Goal: Task Accomplishment & Management: Manage account settings

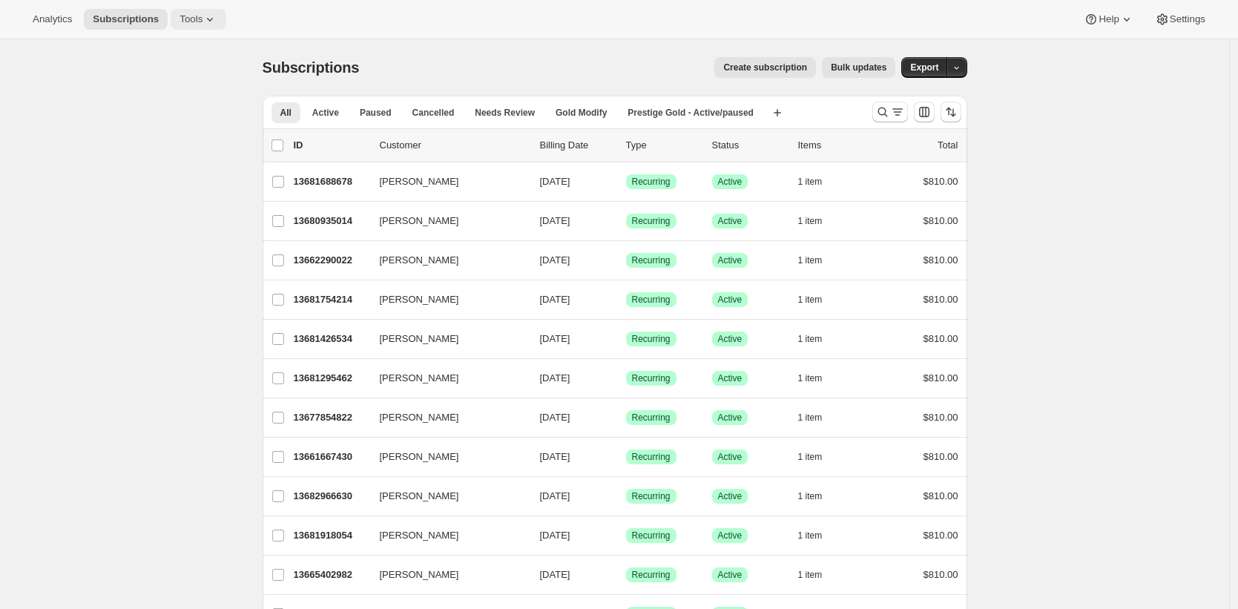
click at [203, 23] on span "Tools" at bounding box center [191, 19] width 23 height 12
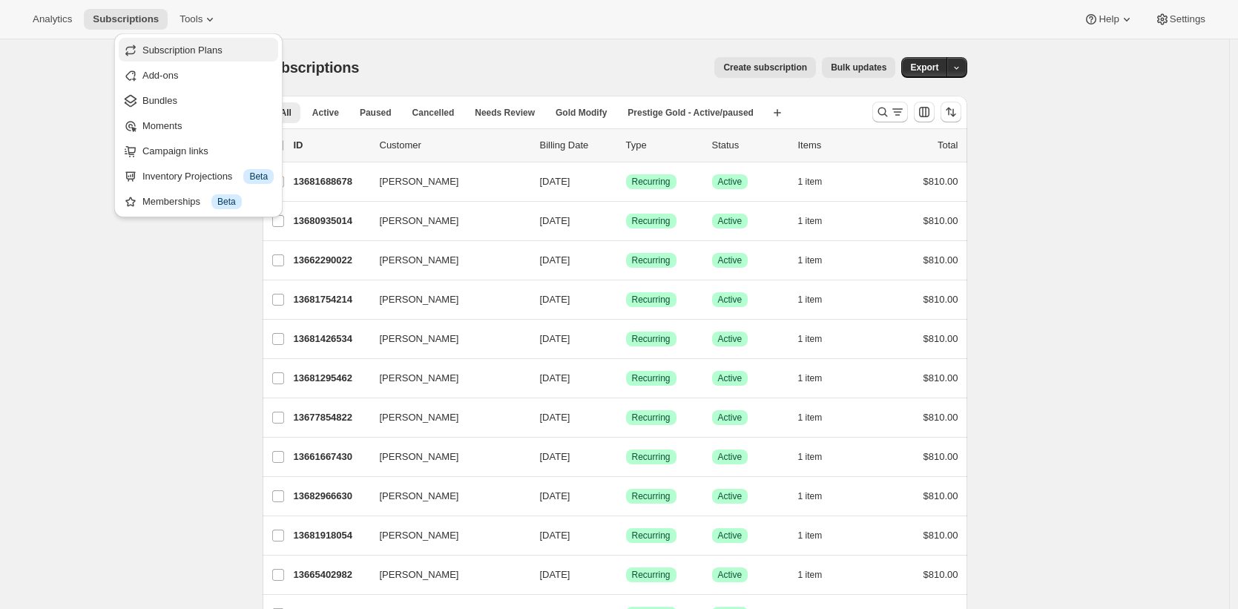
click at [194, 56] on span "Subscription Plans" at bounding box center [182, 50] width 80 height 11
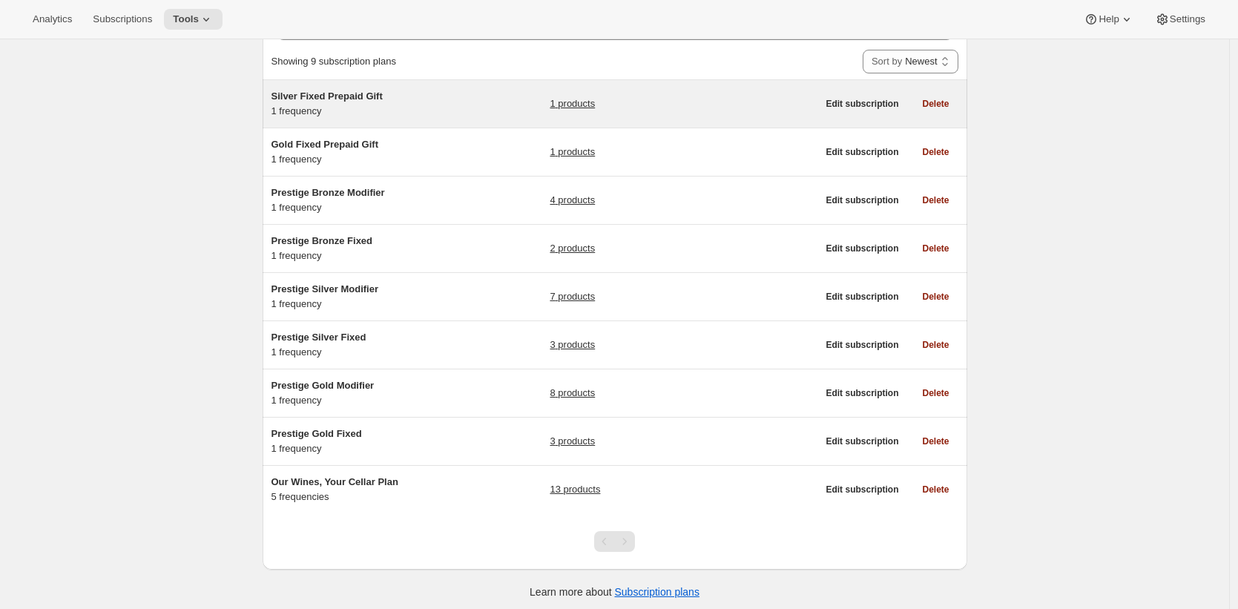
scroll to position [96, 0]
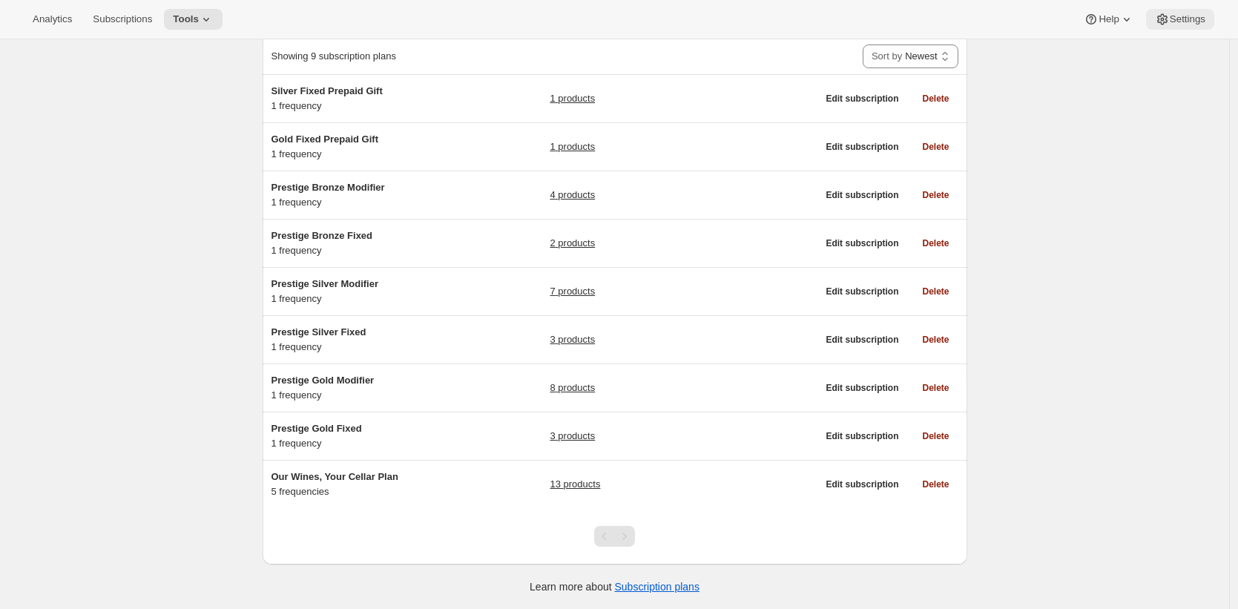
click at [1183, 11] on button "Settings" at bounding box center [1180, 19] width 68 height 21
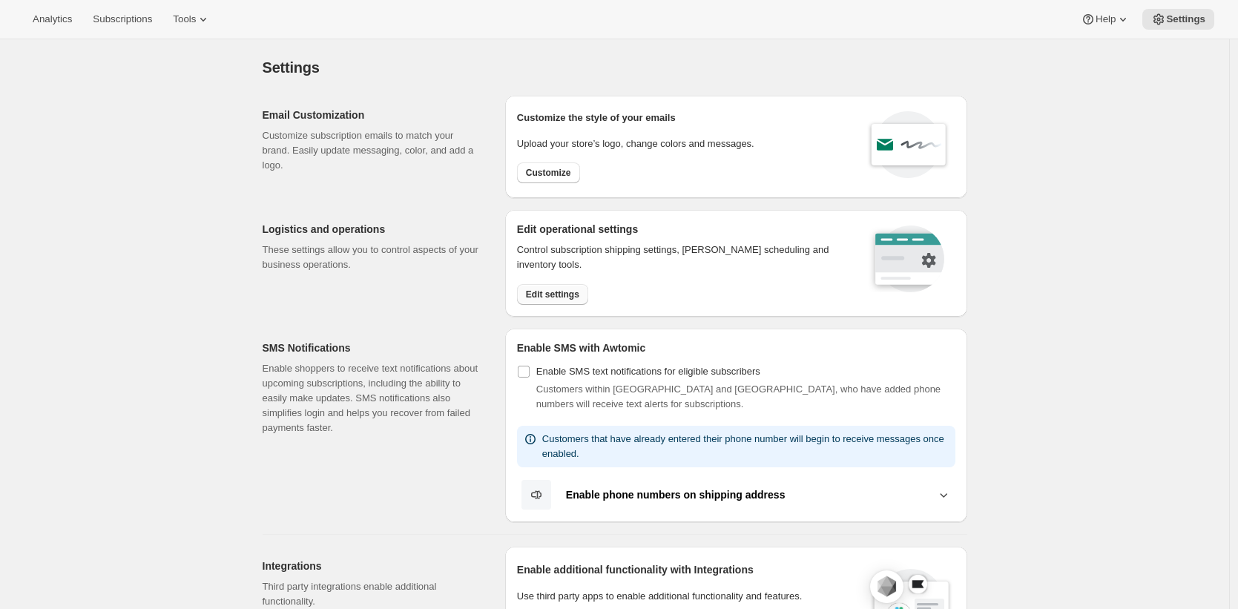
click at [533, 291] on span "Edit settings" at bounding box center [552, 295] width 53 height 12
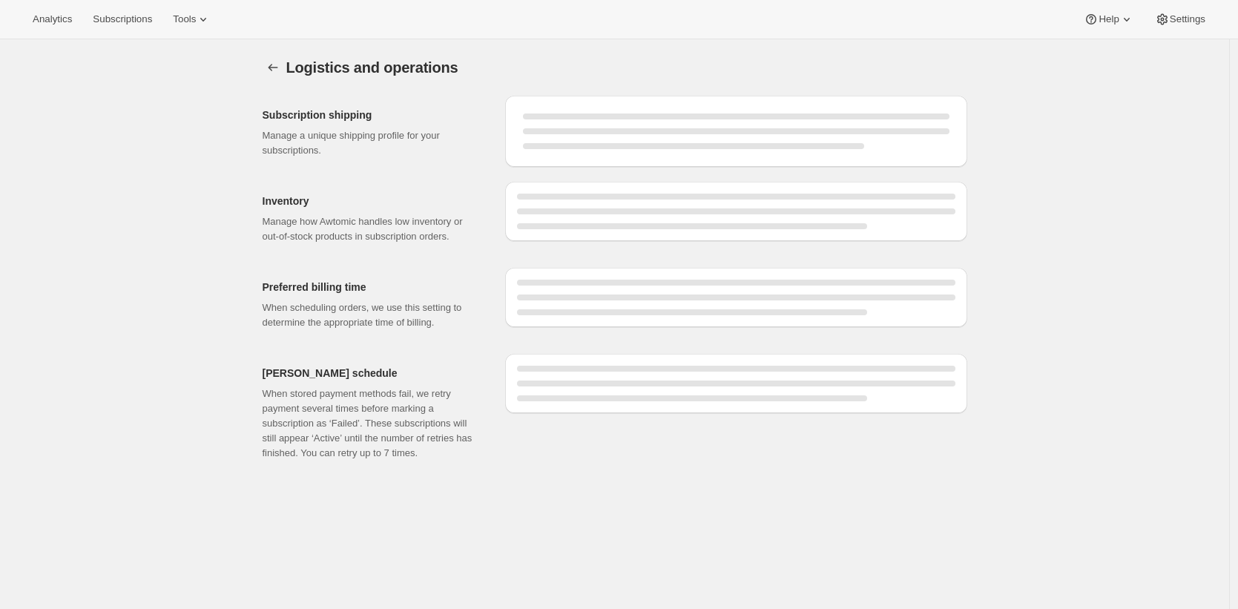
select select "08:00"
select select "DAY"
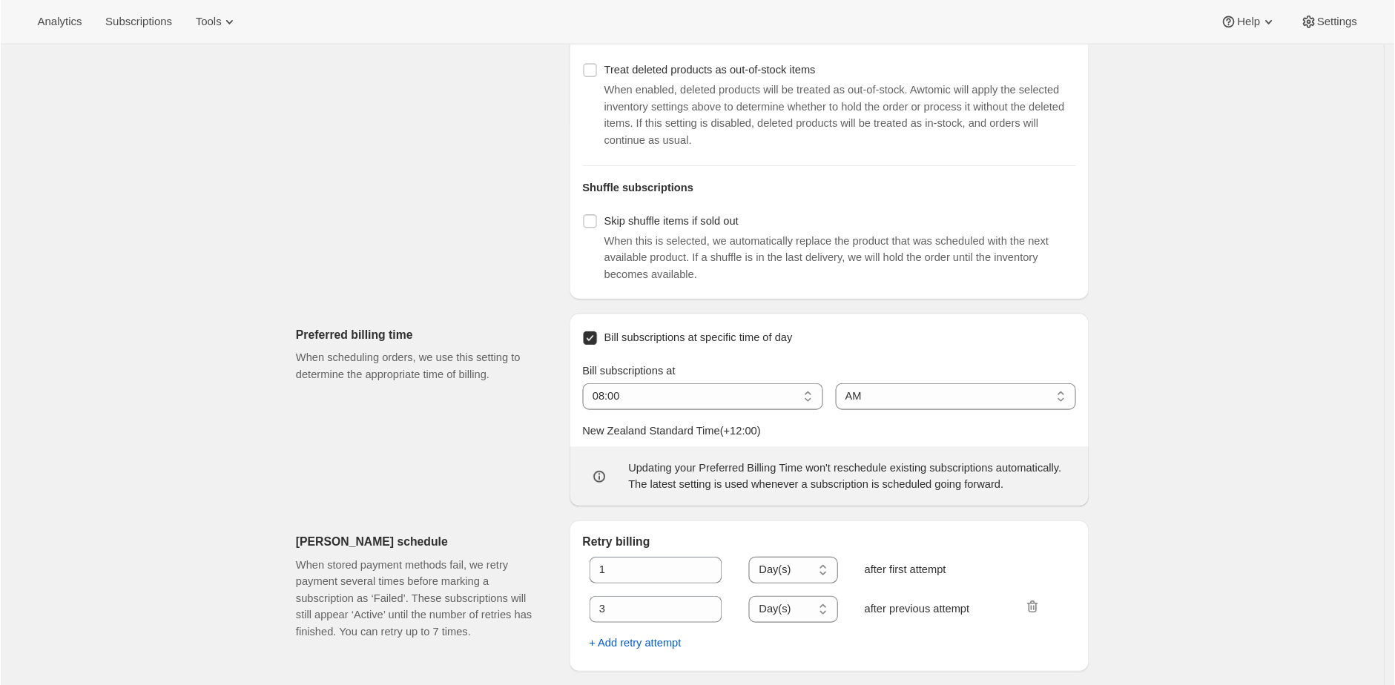
scroll to position [487, 0]
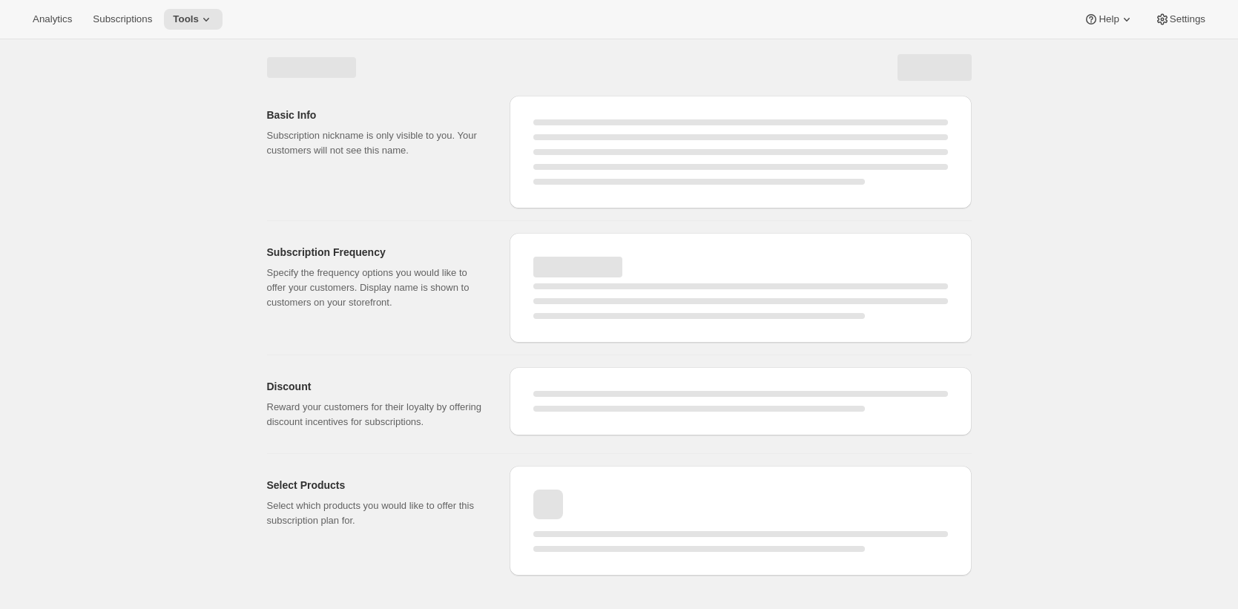
select select "WEEK"
select select "MONTH"
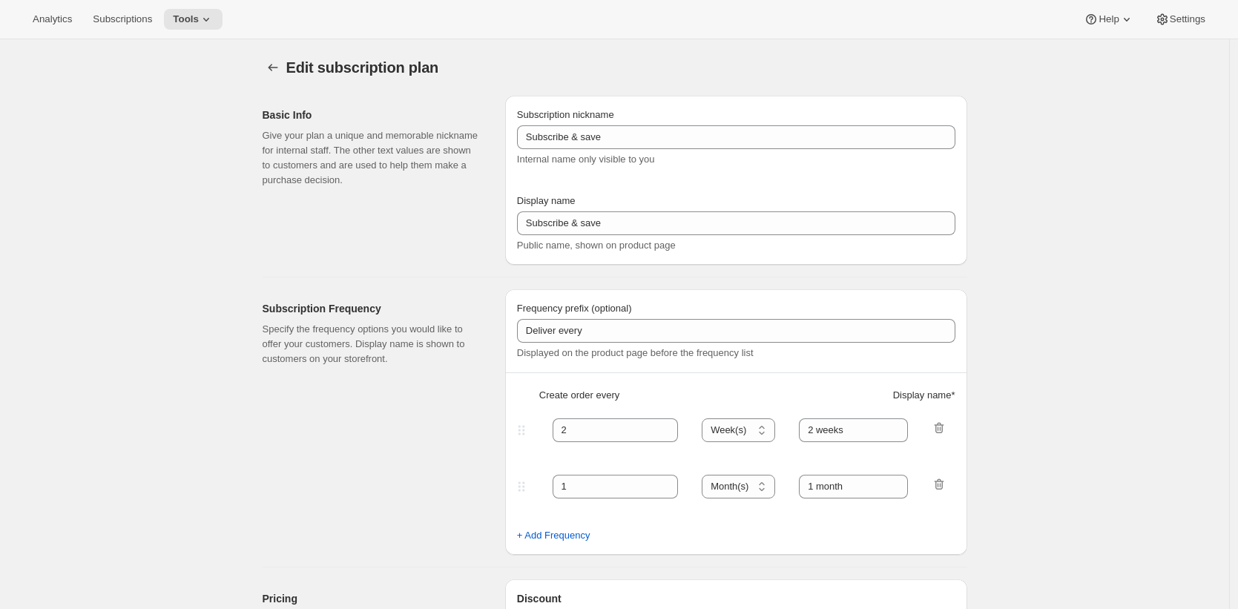
type input "Prestige Silver Fixed"
type input "Join the Silver Fixed Club"
type input "4"
select select "MONTH"
type input "4 Months"
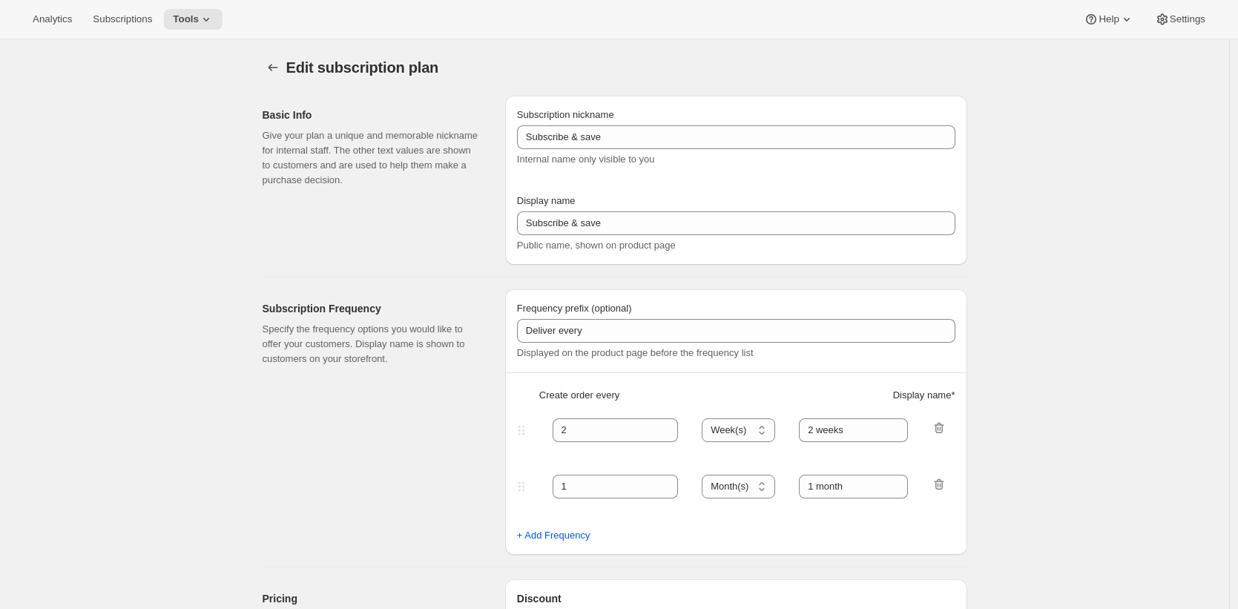
type input "Don’t forget to double-check your payment and shipping information before confi…"
checkbox input "true"
select select "YEARDAY"
select select "2"
select select "8"
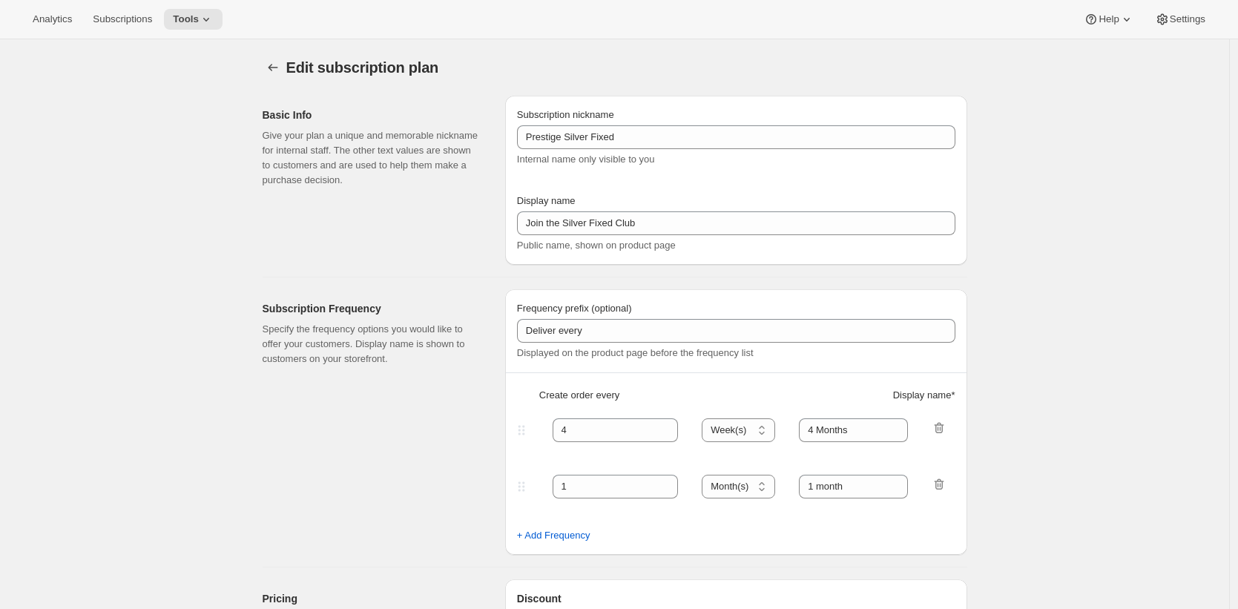
select select "6"
select select "8"
select select "10"
select select "8"
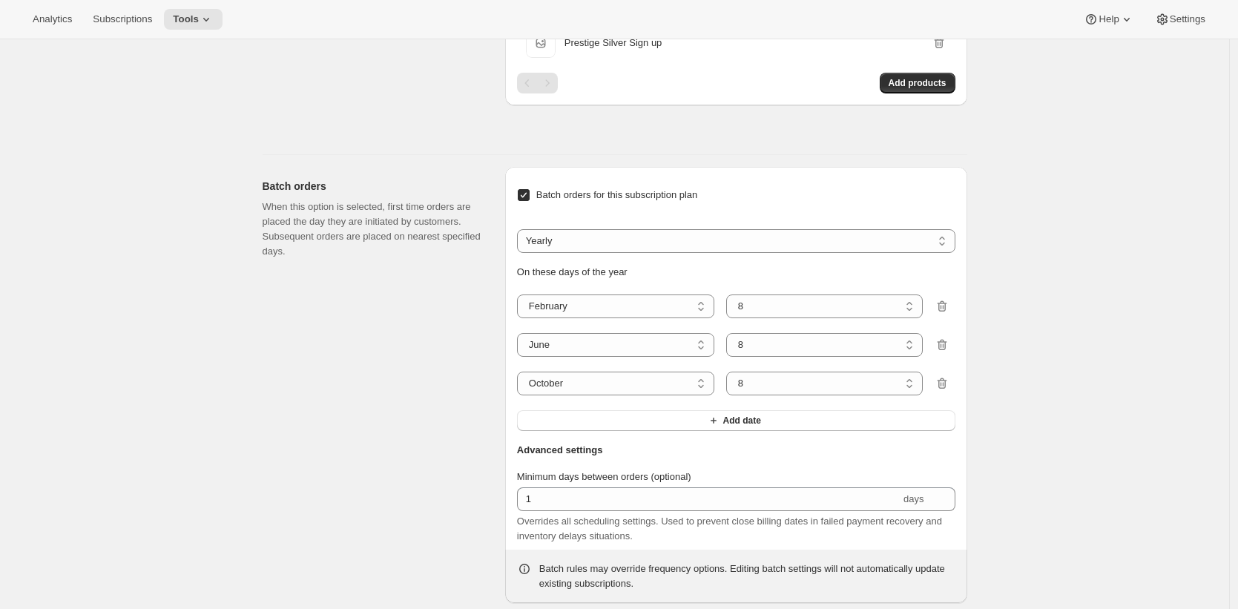
scroll to position [1064, 0]
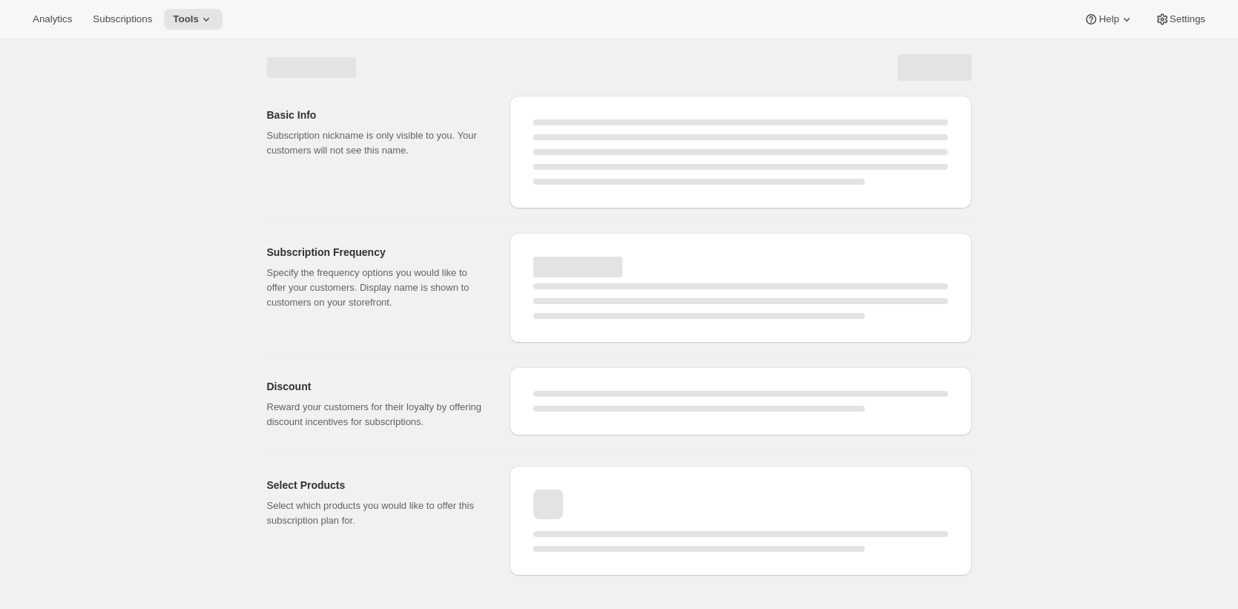
select select "WEEK"
select select "MONTH"
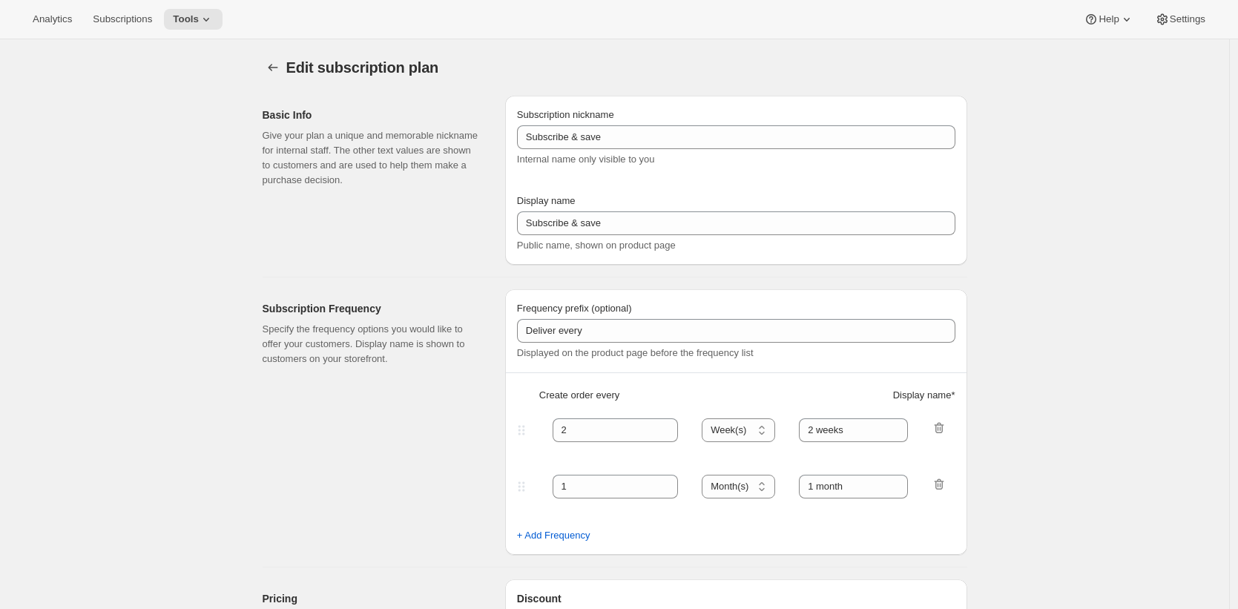
type input "Prestige Gold Fixed"
type input "Join the Gold Fixed club"
type input "4"
select select "MONTH"
type input "4 months"
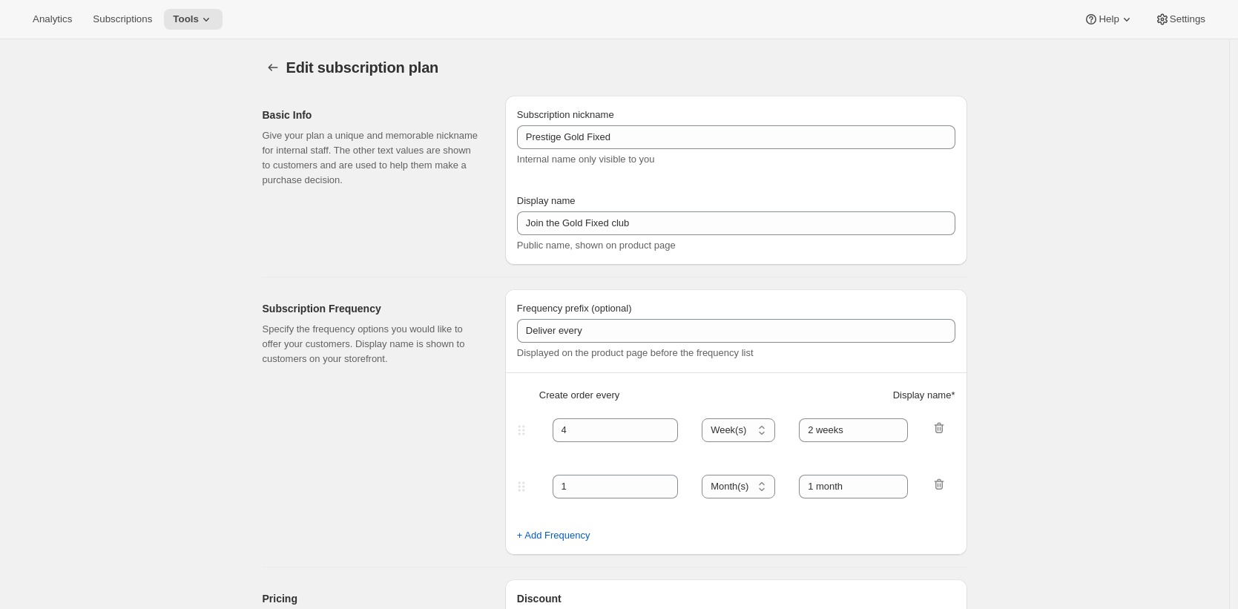
type input "Don’t forget to double-check your payment and shipping information before confi…"
checkbox input "true"
select select "YEARDAY"
select select "2"
select select "5"
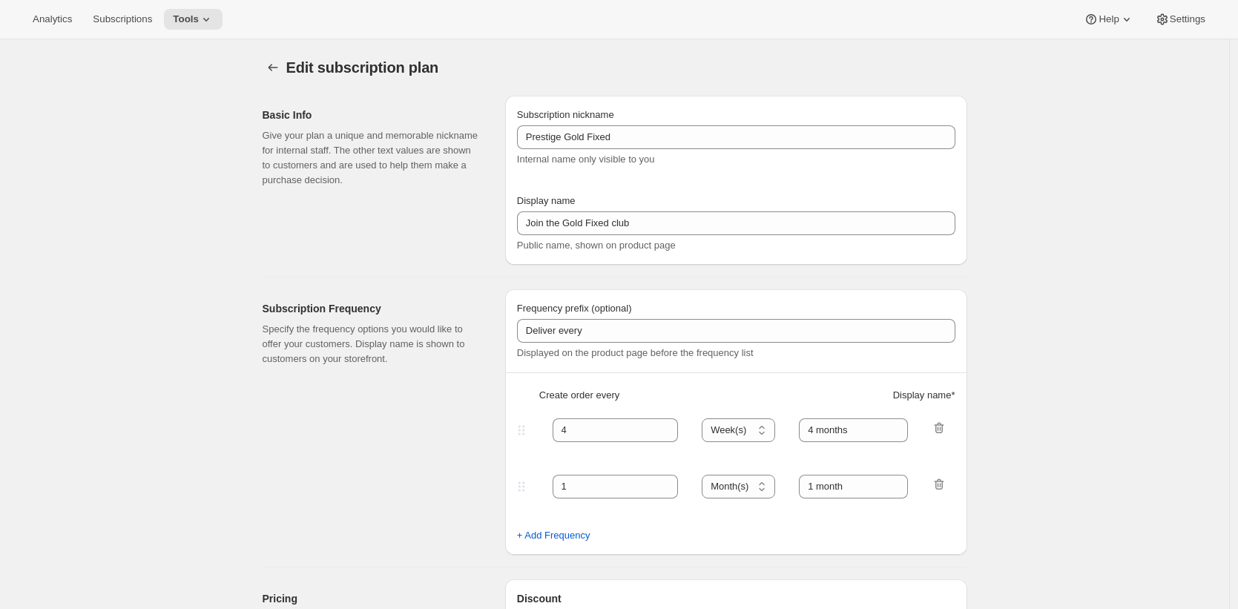
select select "6"
select select "5"
select select "10"
select select "5"
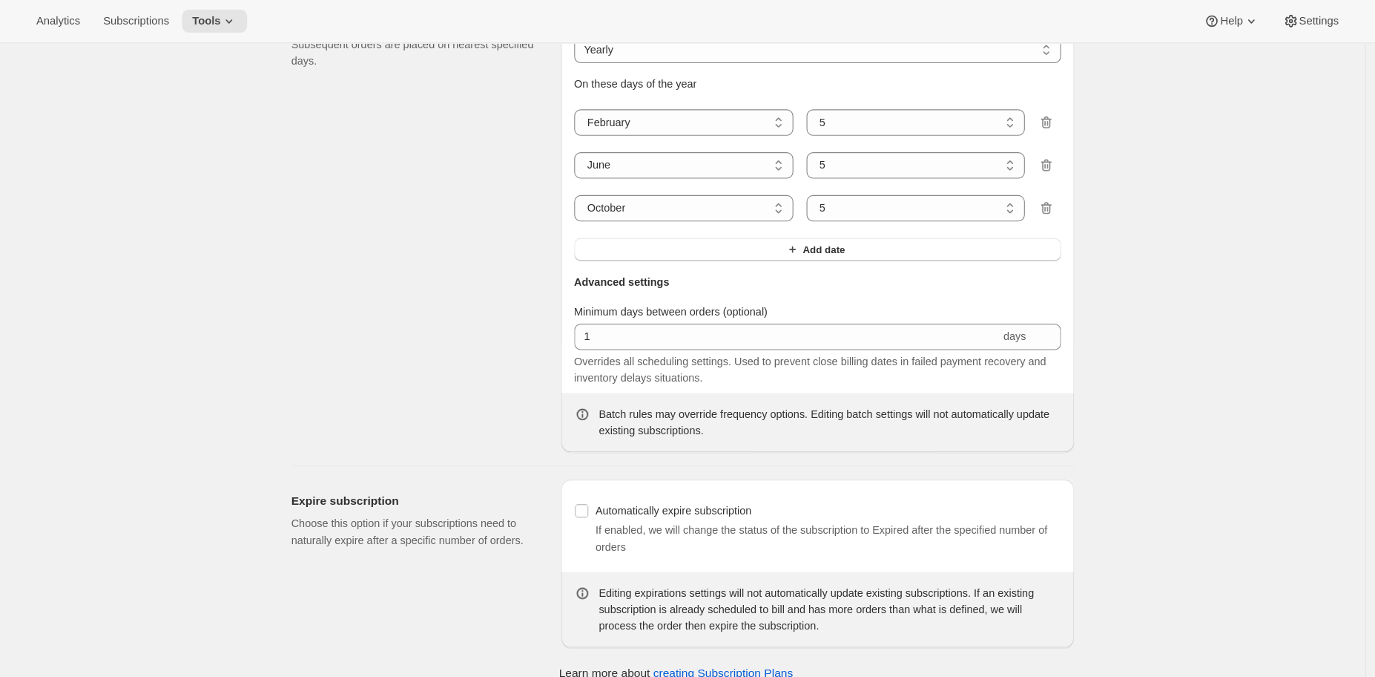
scroll to position [1200, 0]
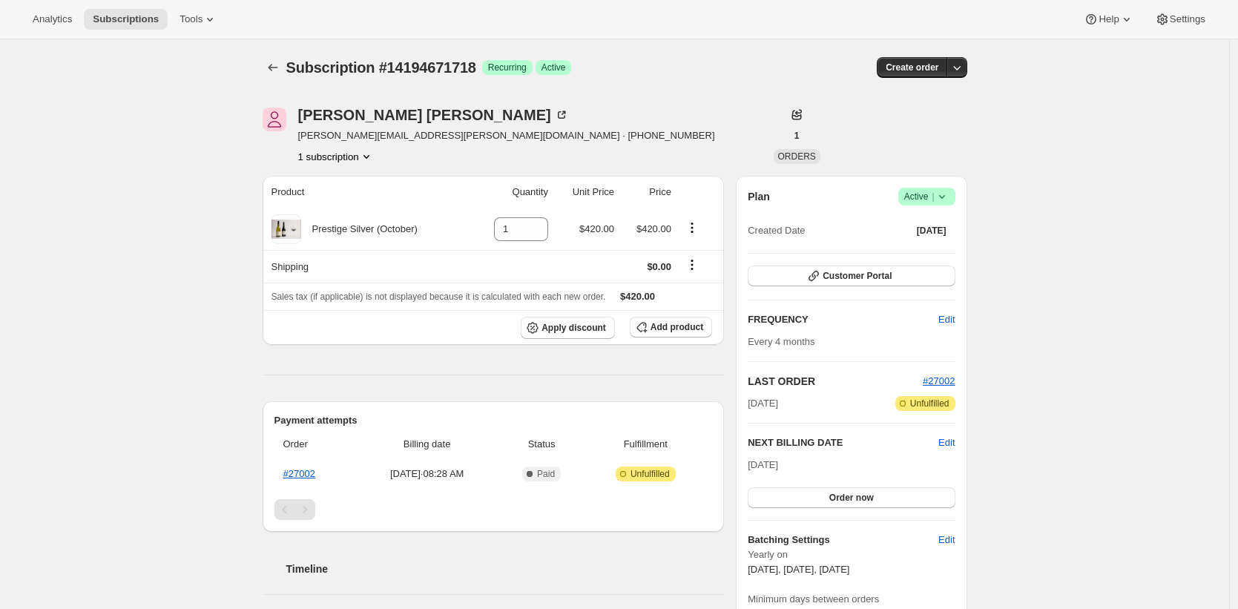
click at [228, 338] on div "Subscription #14194671718. This page is ready Subscription #14194671718 Success…" at bounding box center [614, 586] width 1229 height 1094
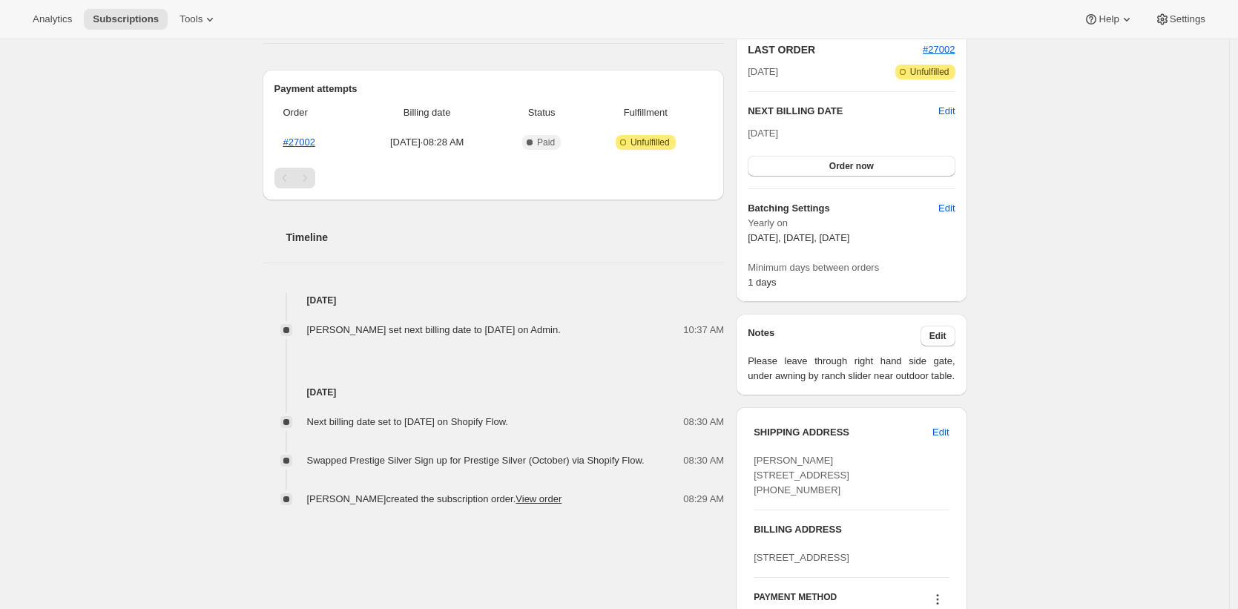
scroll to position [329, 0]
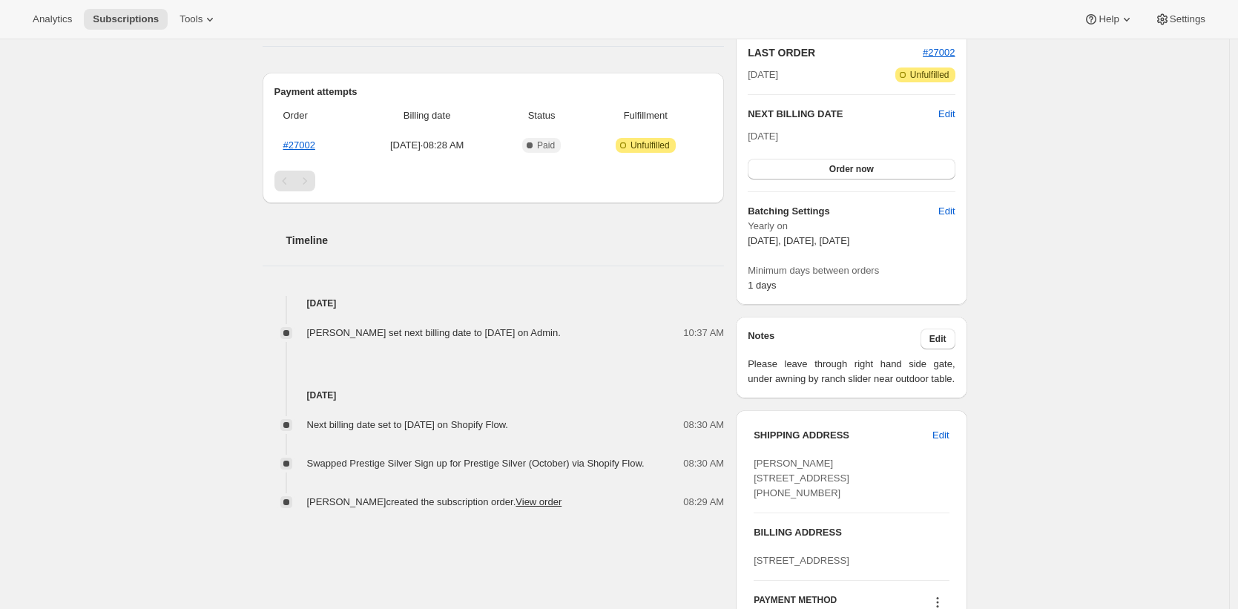
click at [1056, 463] on div "Subscription #14194671718. This page is ready Subscription #14194671718 Success…" at bounding box center [614, 258] width 1229 height 1094
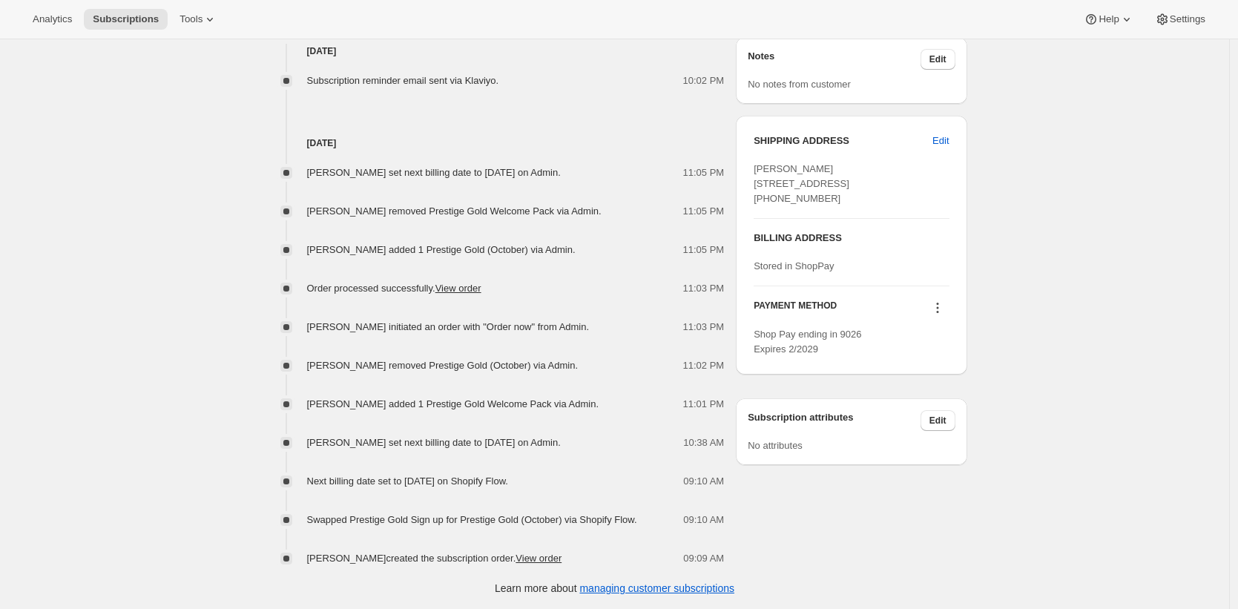
scroll to position [609, 0]
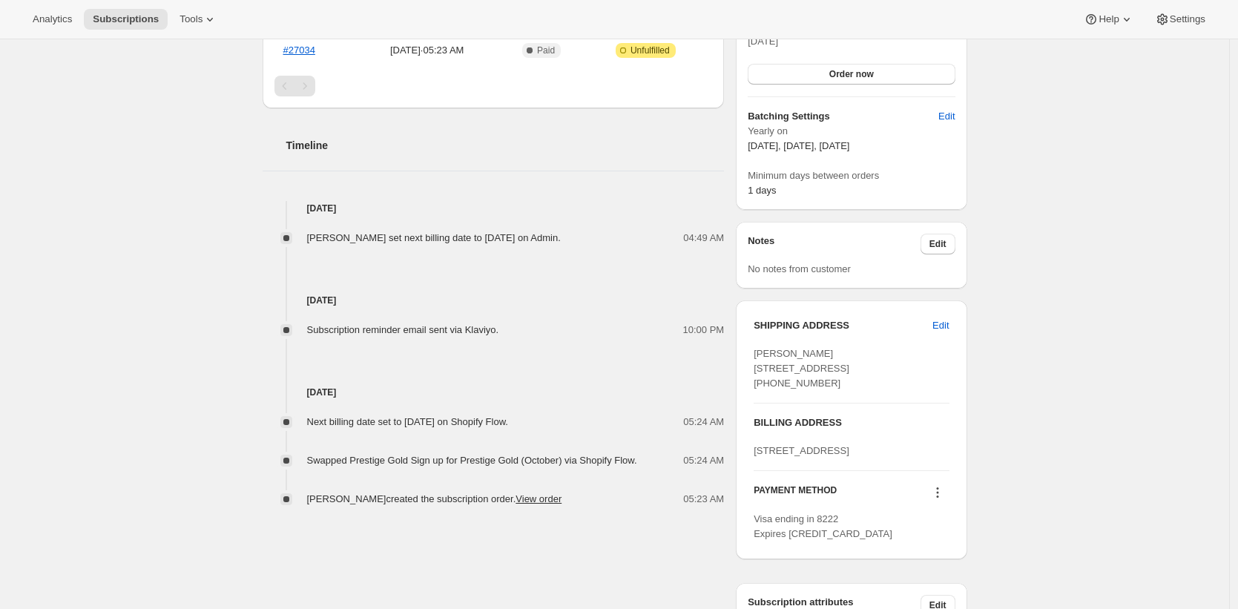
scroll to position [477, 0]
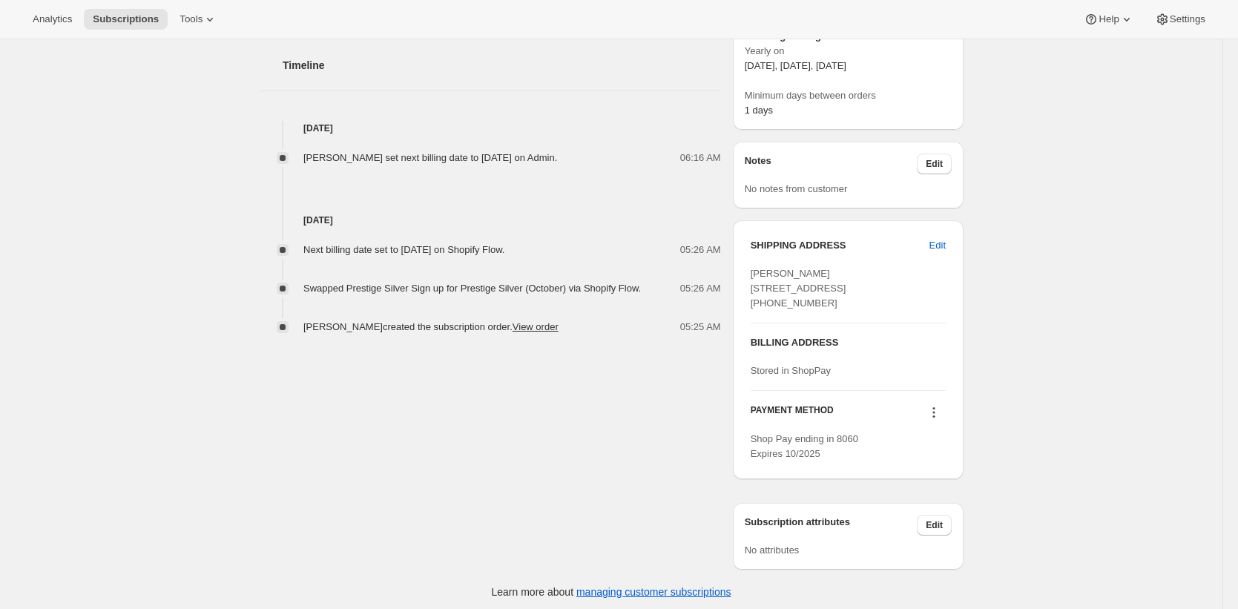
scroll to position [537, 0]
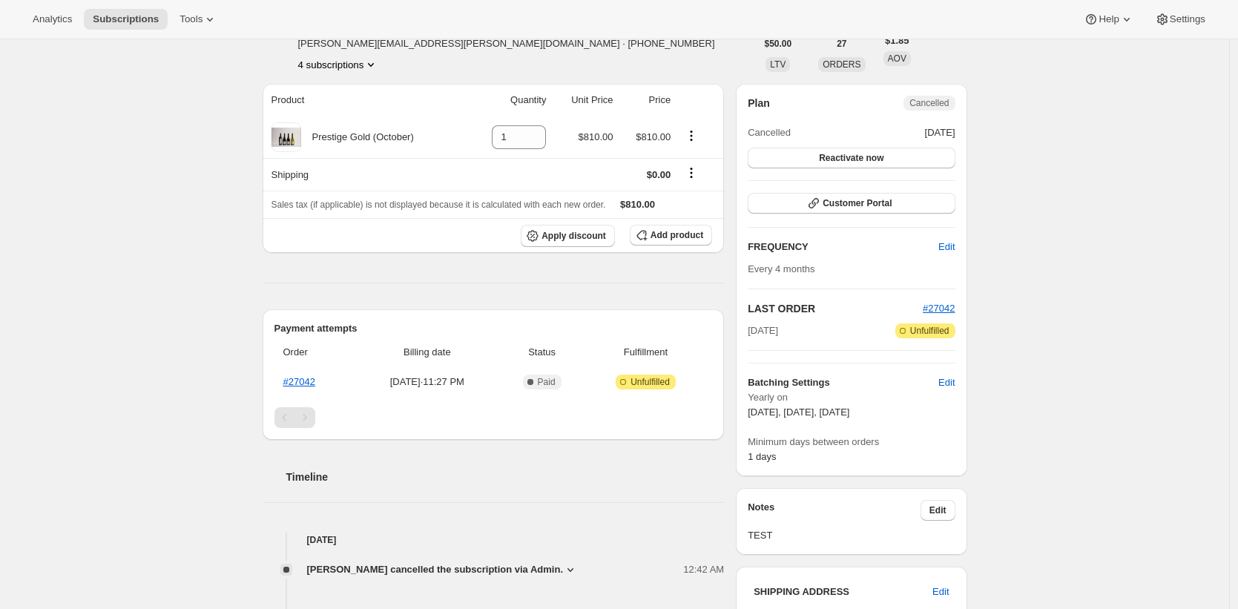
scroll to position [305, 0]
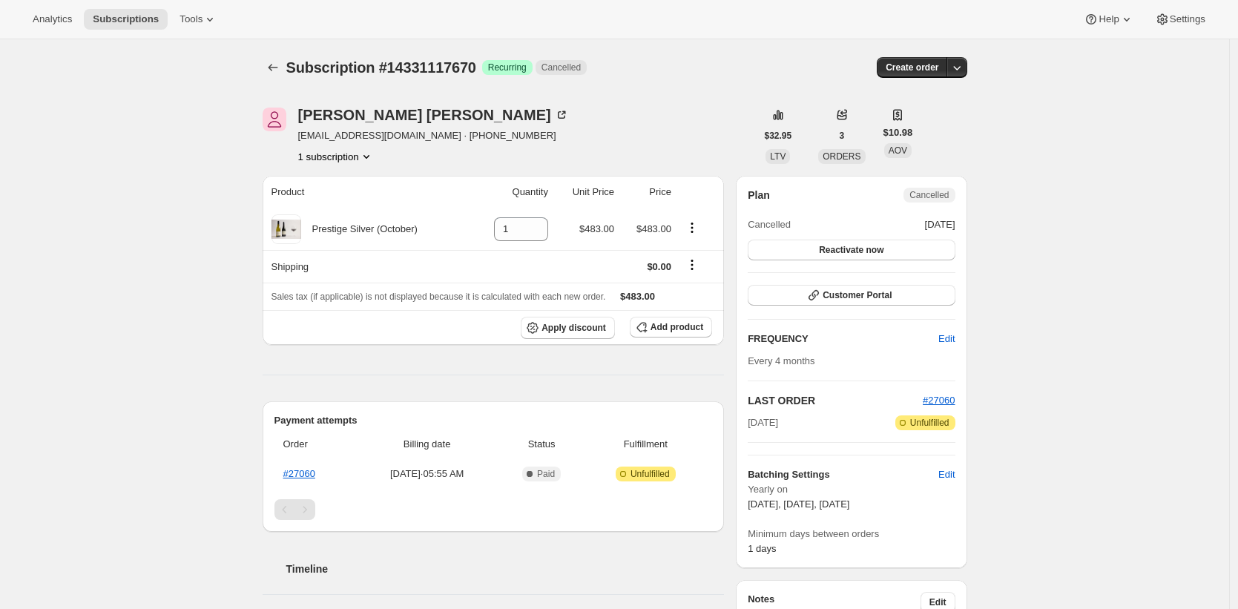
click at [240, 404] on div "Subscription #14331117670. This page is ready Subscription #14331117670 Success…" at bounding box center [614, 560] width 1229 height 1043
click at [125, 273] on div "Subscription #14331117670. This page is ready Subscription #14331117670 Success…" at bounding box center [614, 560] width 1229 height 1043
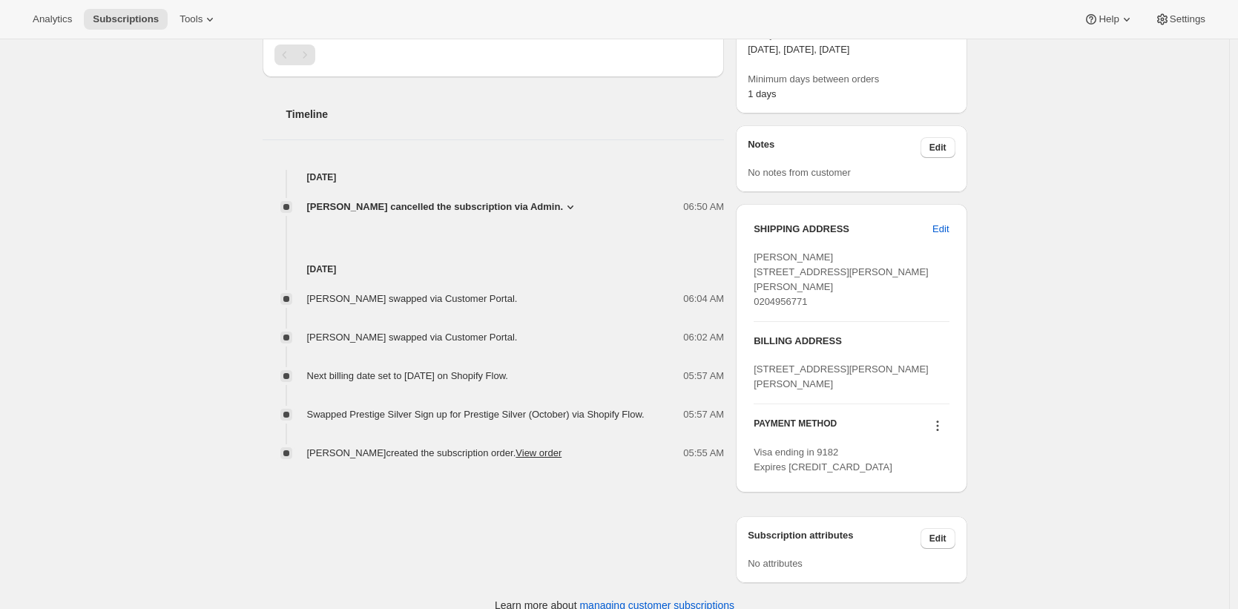
scroll to position [502, 0]
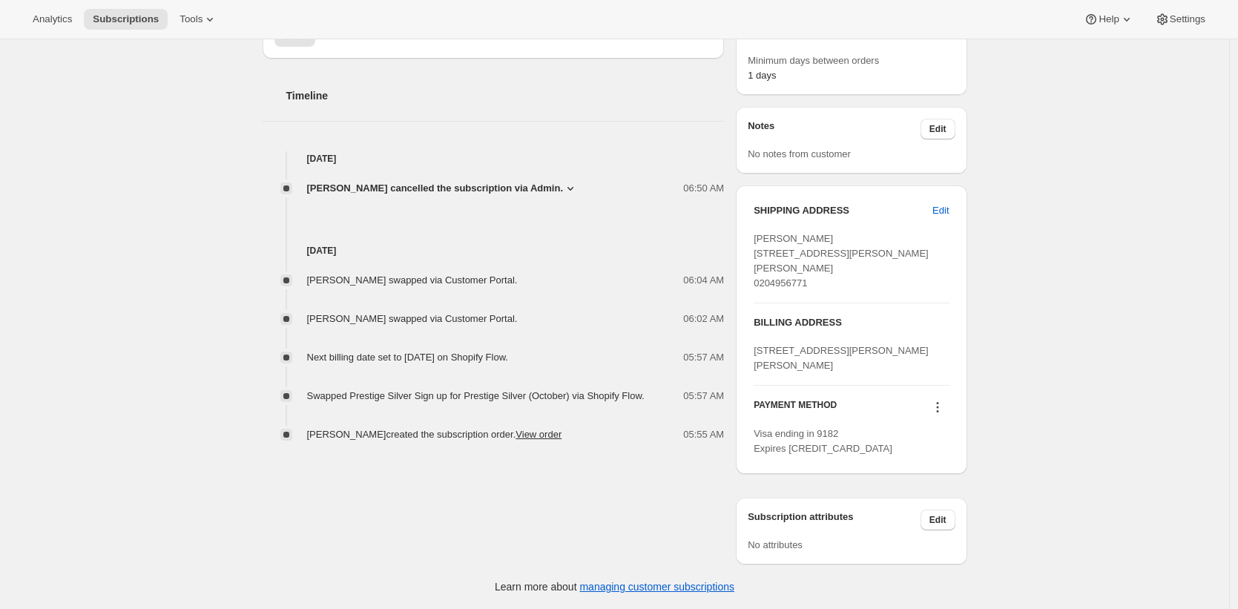
click at [198, 332] on div "Subscription #14331117670. This page is ready Subscription #14331117670 Success…" at bounding box center [614, 87] width 1229 height 1043
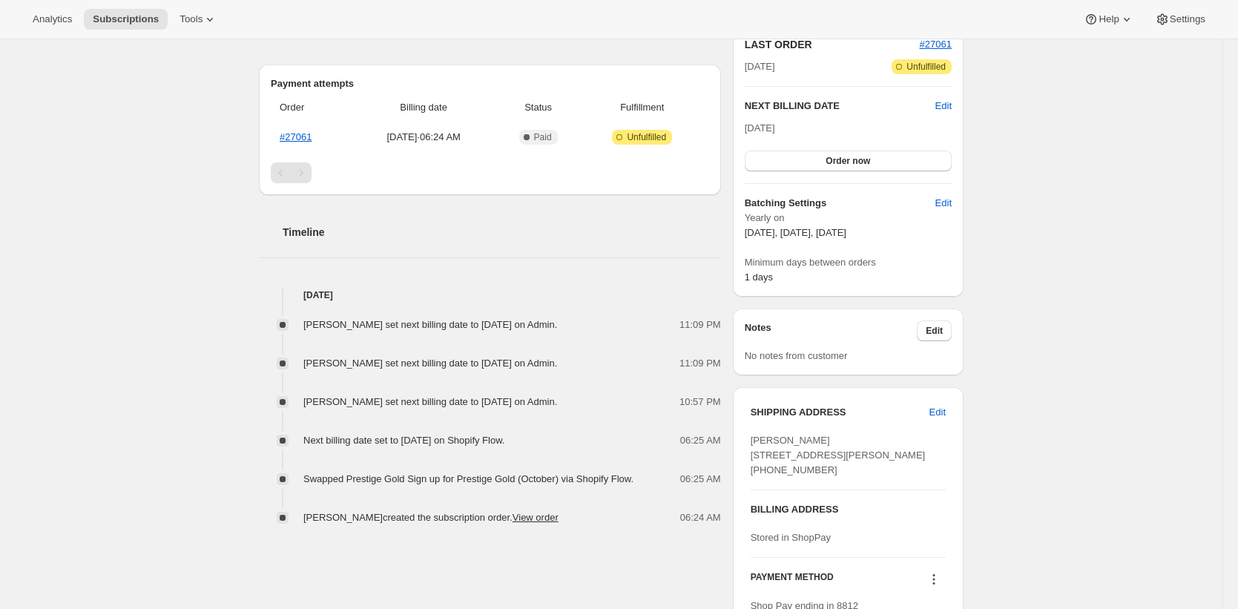
scroll to position [552, 0]
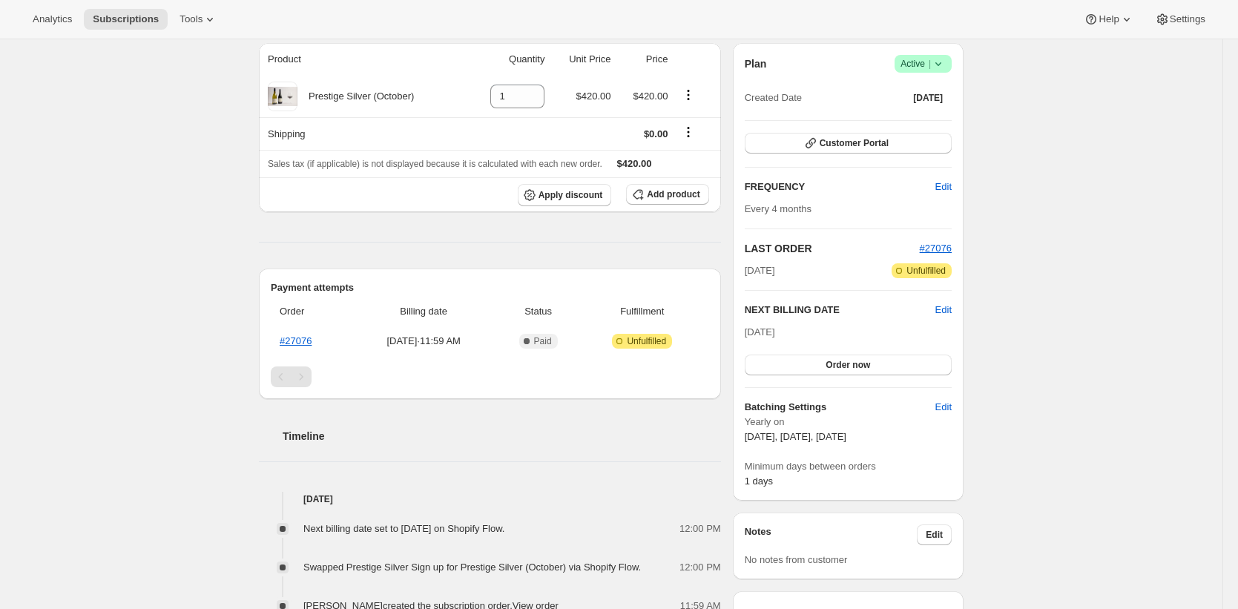
scroll to position [239, 0]
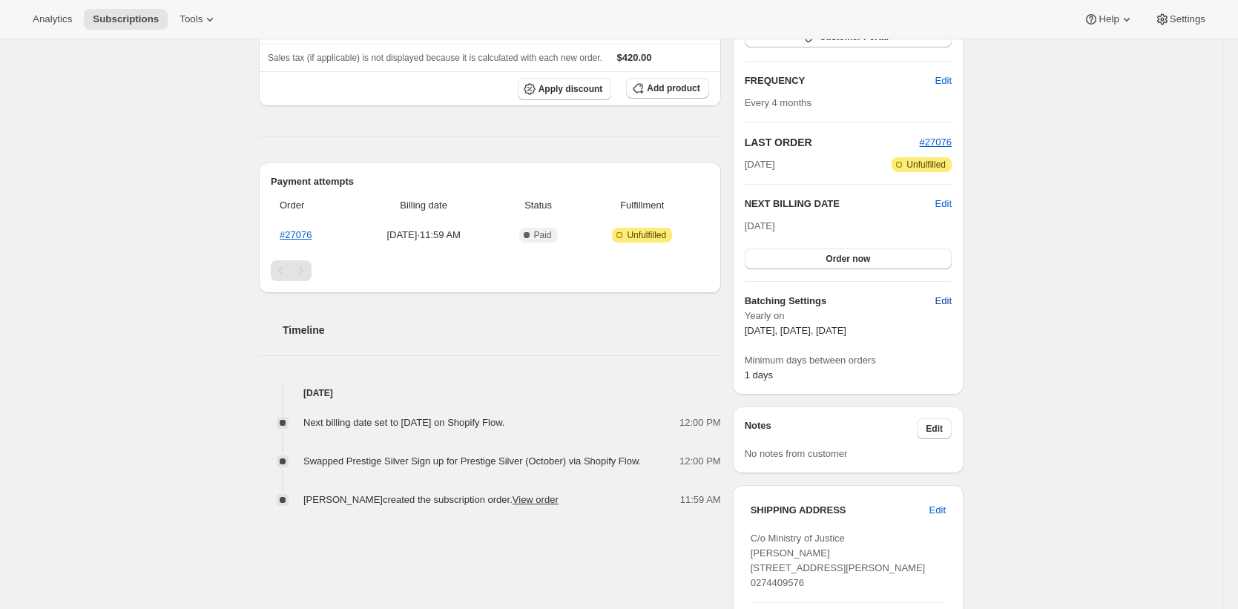
click at [952, 301] on span "Edit" at bounding box center [943, 301] width 16 height 15
select select "YEARDAY"
select select "2"
select select "8"
select select "6"
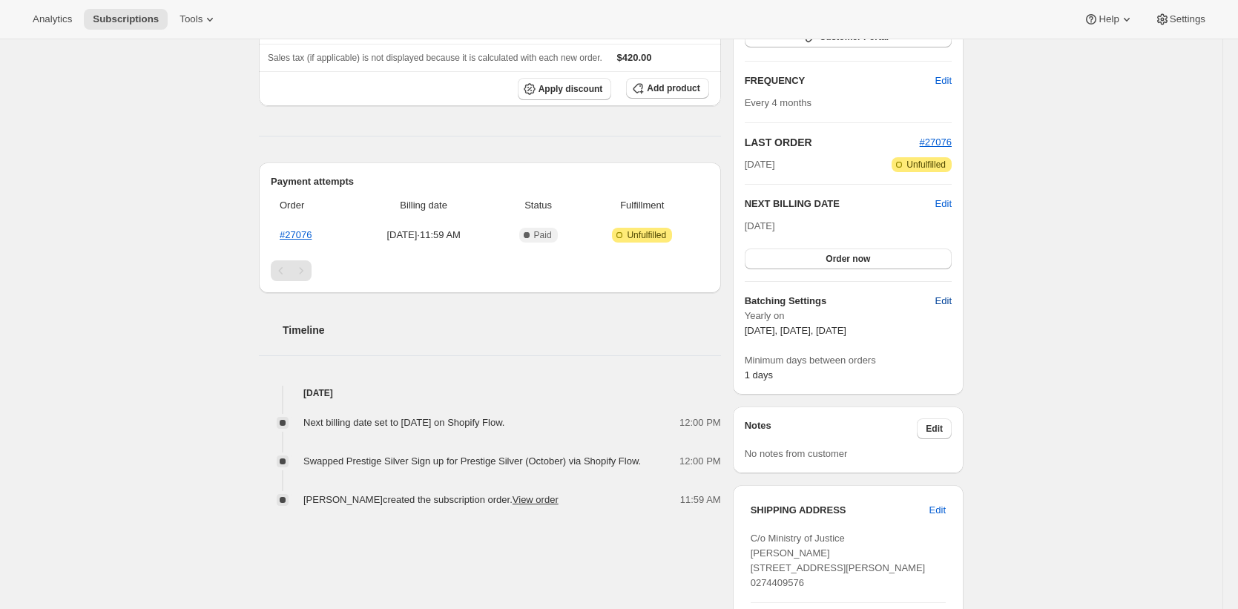
select select "8"
select select "10"
select select "8"
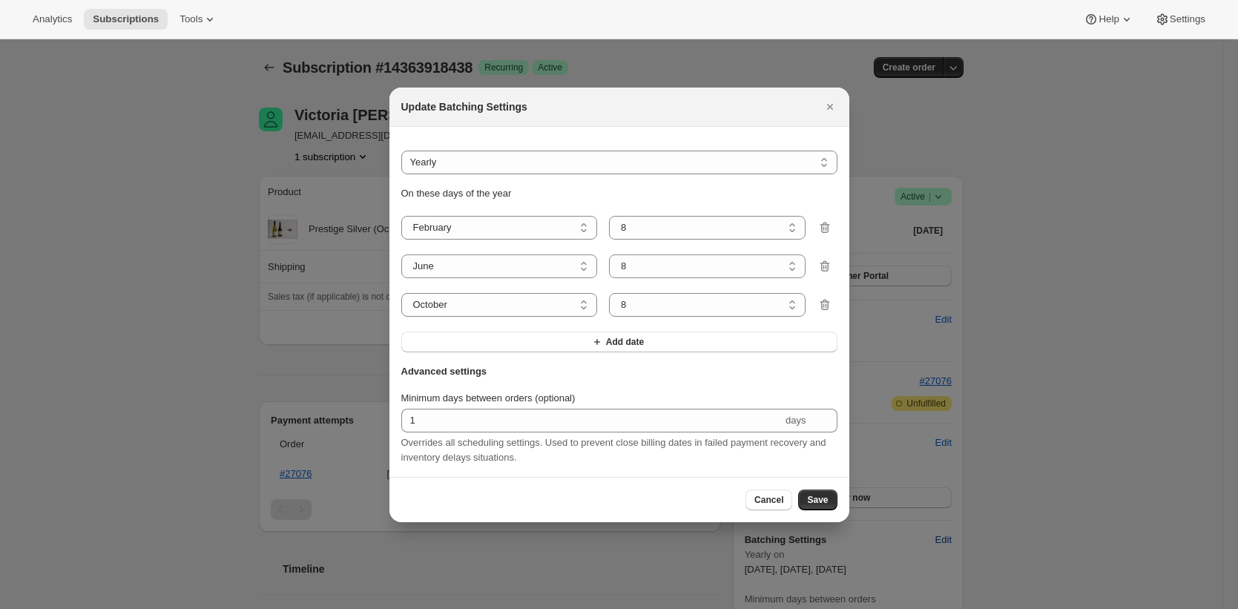
scroll to position [0, 0]
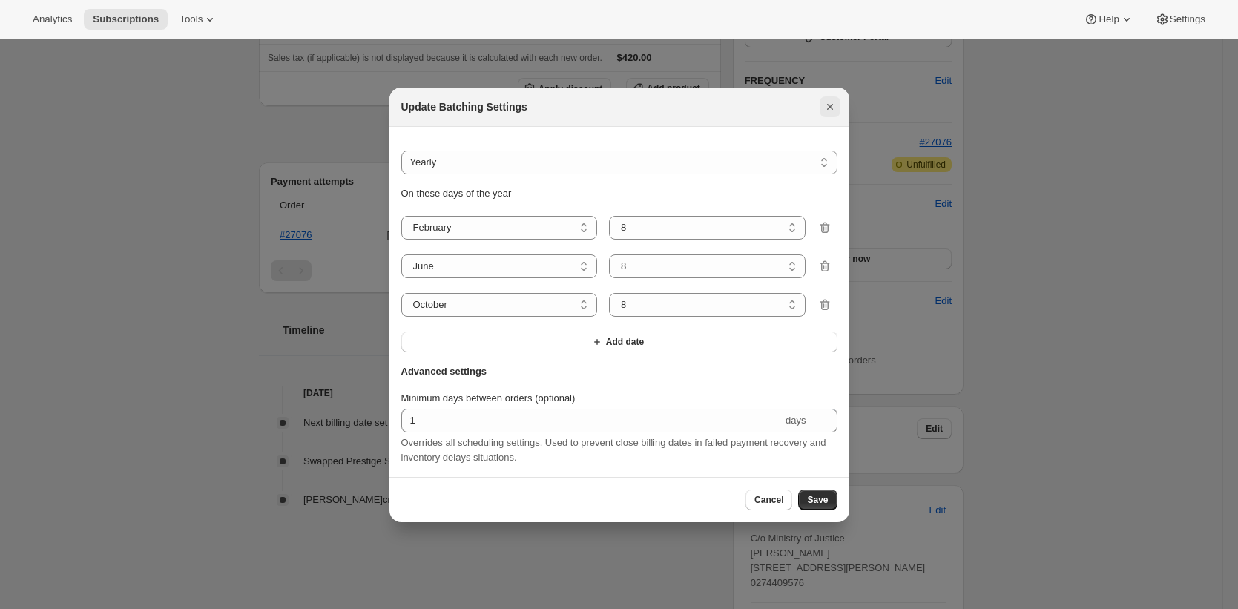
click at [826, 102] on icon "Close" at bounding box center [830, 106] width 15 height 15
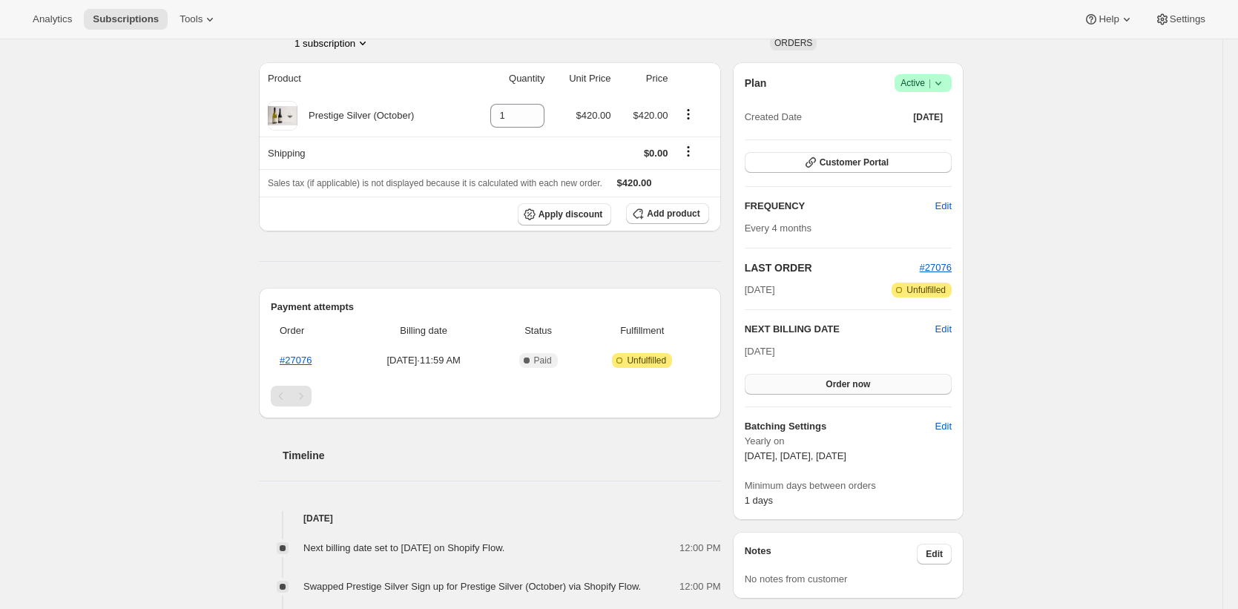
scroll to position [112, 0]
click at [948, 332] on span "Edit" at bounding box center [943, 330] width 16 height 15
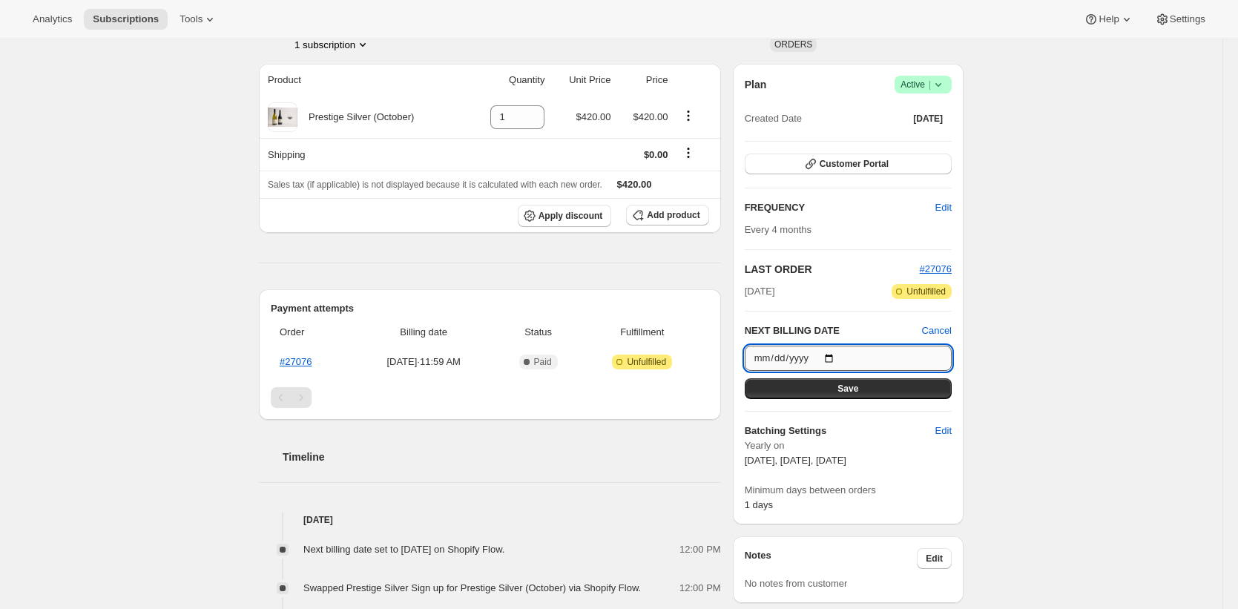
click at [768, 352] on input "2025-10-08" at bounding box center [848, 358] width 207 height 25
click at [780, 357] on input "2025-10-08" at bounding box center [848, 358] width 207 height 25
click at [841, 358] on input "2025-10-08" at bounding box center [848, 358] width 207 height 25
type input "2025-10-07"
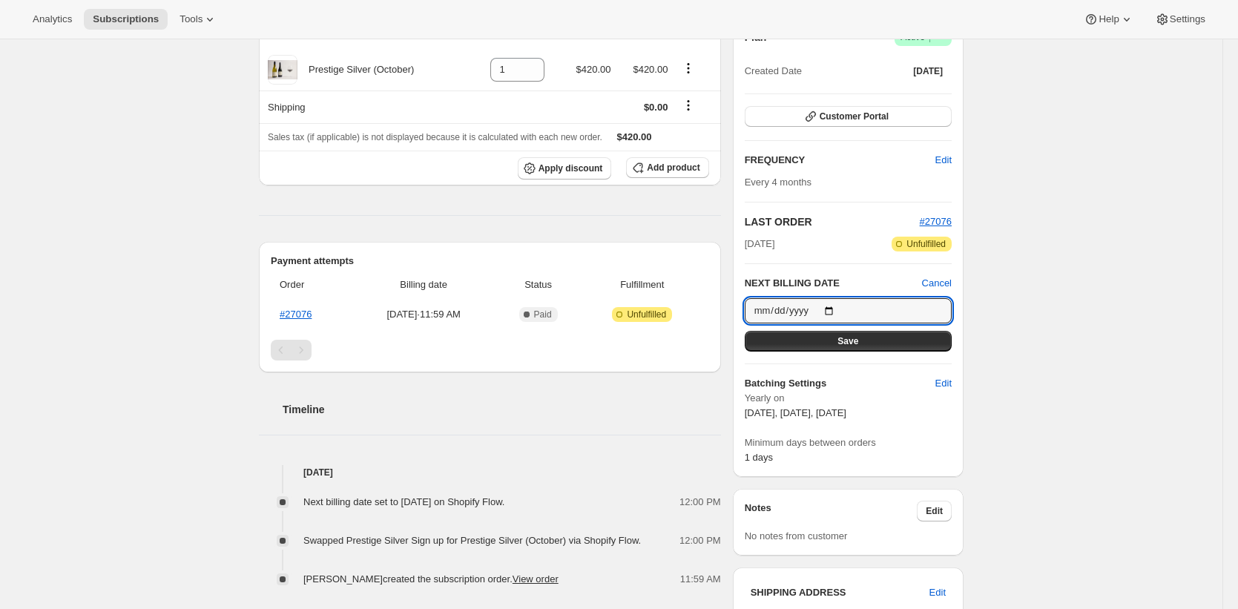
scroll to position [213, 0]
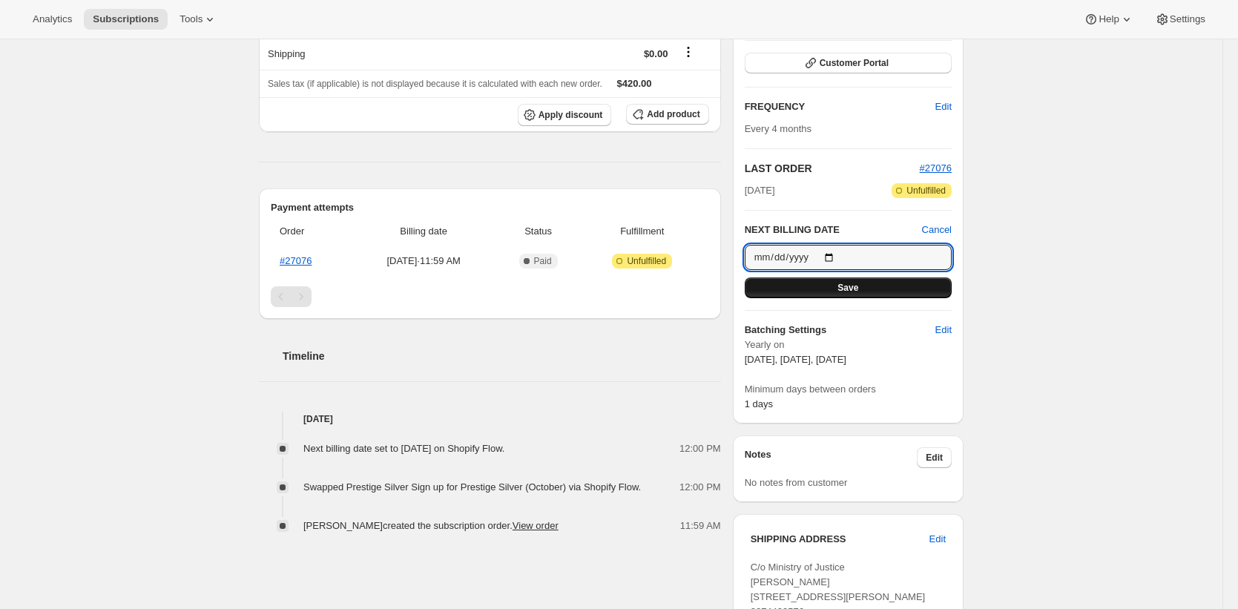
click at [907, 289] on button "Save" at bounding box center [848, 287] width 207 height 21
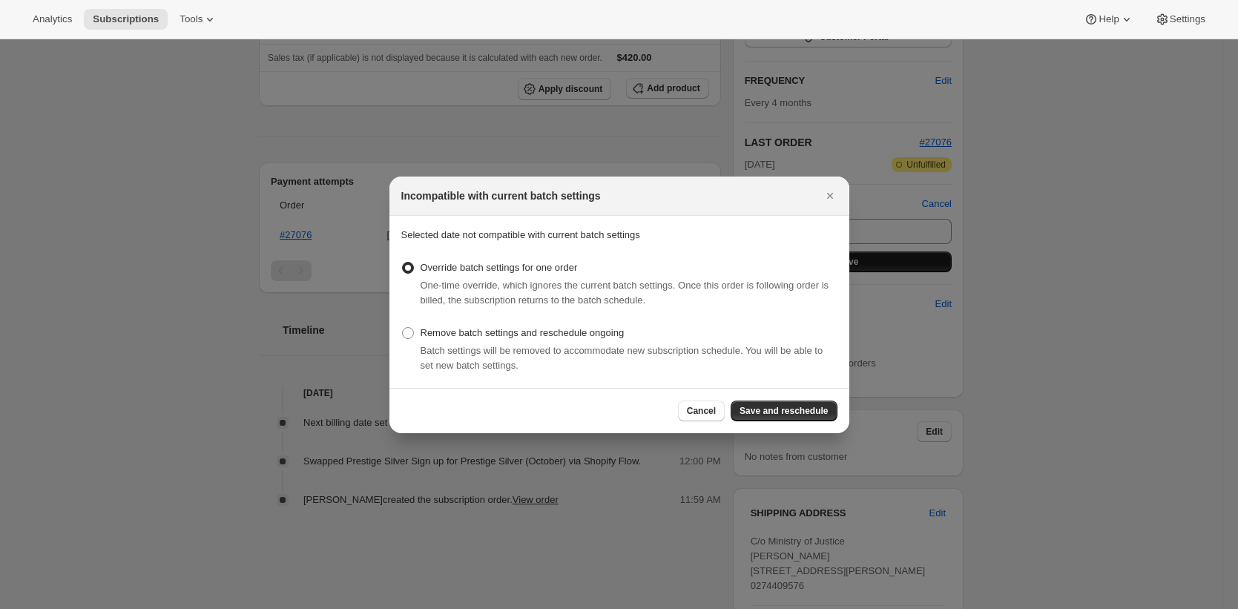
scroll to position [0, 0]
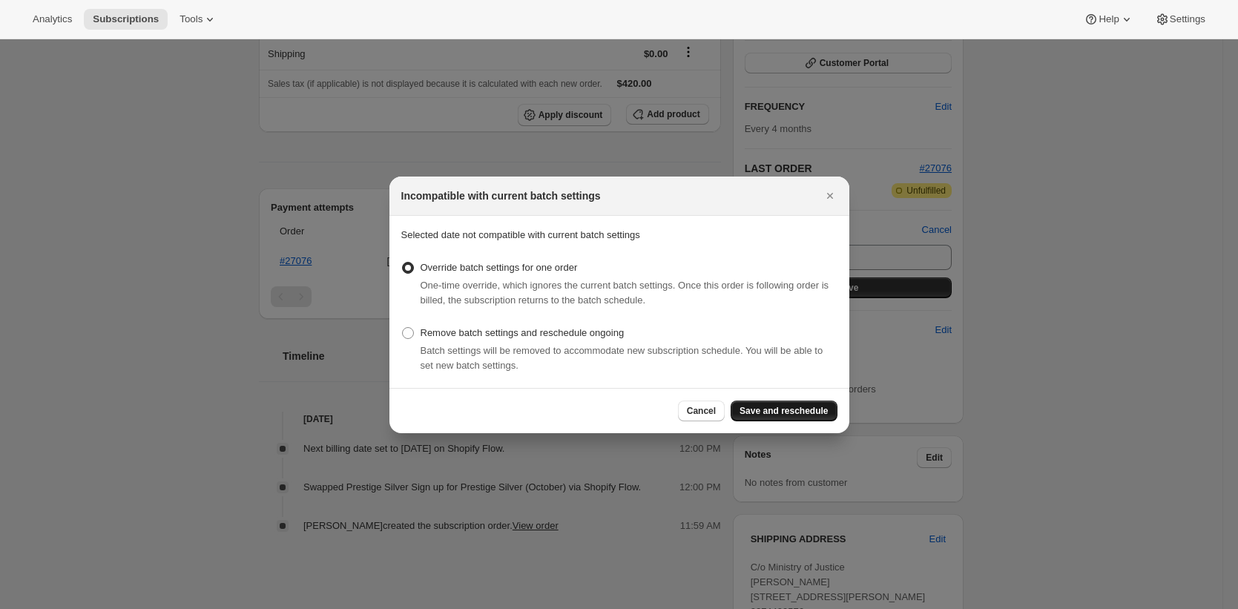
click at [803, 406] on span "Save and reschedule" at bounding box center [784, 411] width 88 height 12
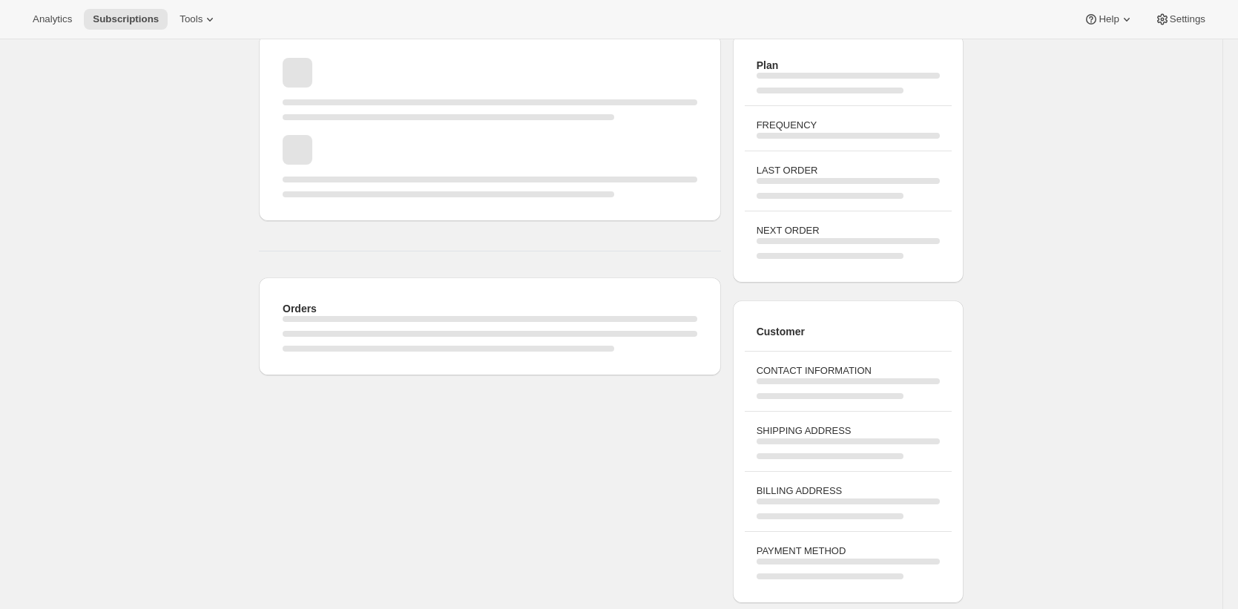
scroll to position [213, 0]
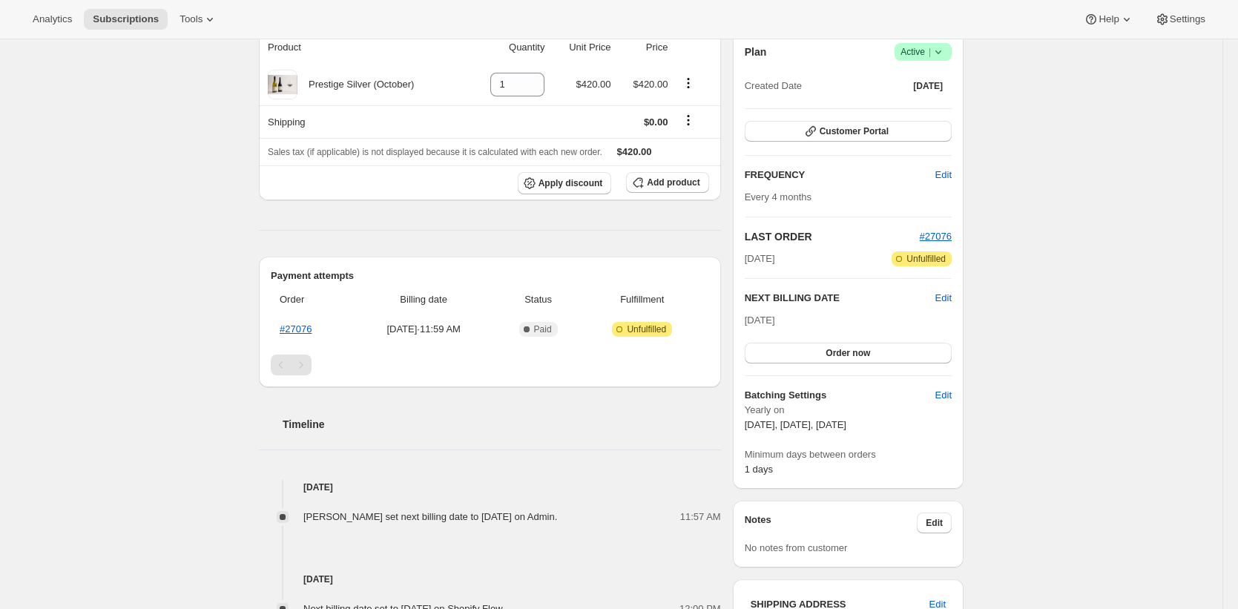
click at [1050, 392] on div "Subscription #14363918438. This page is ready Subscription #14363918438 Success…" at bounding box center [611, 407] width 1223 height 1162
click at [1076, 395] on div "Subscription #14363918438. This page is ready Subscription #14363918438 Success…" at bounding box center [611, 407] width 1223 height 1162
click at [950, 293] on span "Edit" at bounding box center [943, 298] width 16 height 15
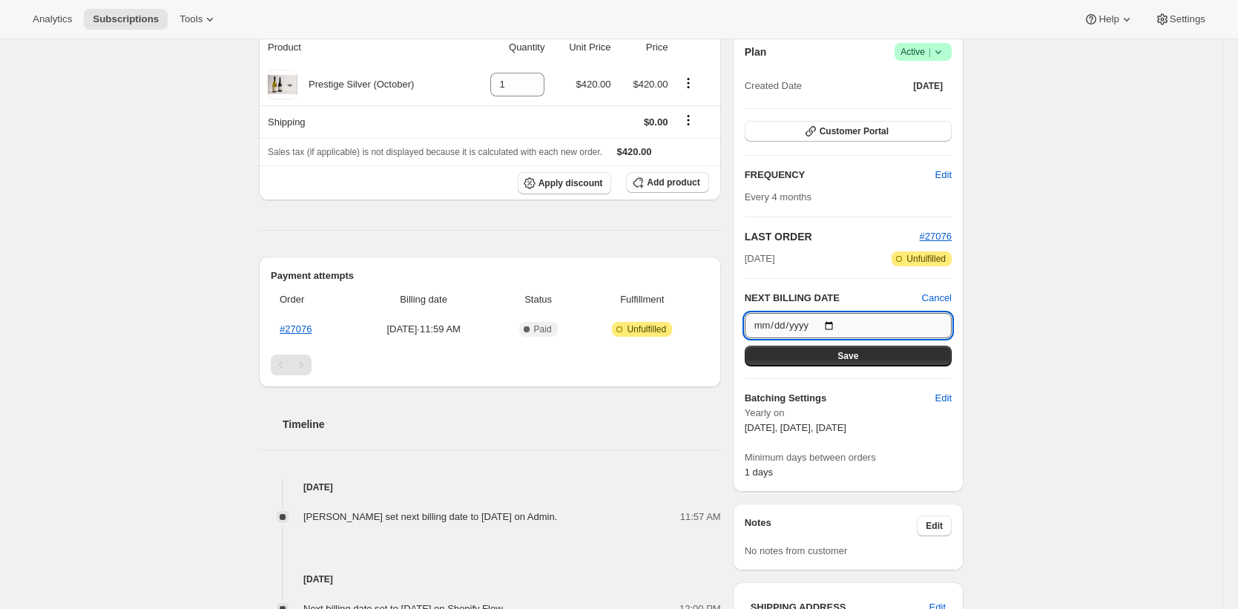
click at [837, 324] on input "2025-10-06" at bounding box center [848, 325] width 207 height 25
type input "2025-10-08"
click at [877, 338] on div "2025-10-08 Save" at bounding box center [848, 339] width 207 height 53
click at [878, 352] on button "Save" at bounding box center [848, 356] width 207 height 21
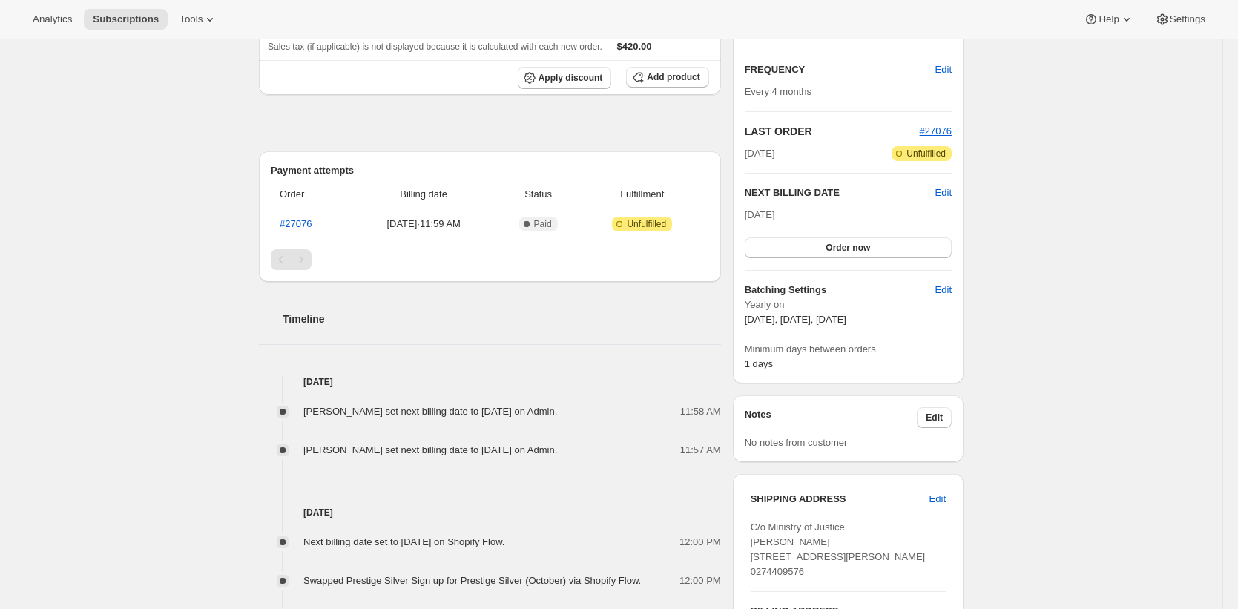
scroll to position [361, 0]
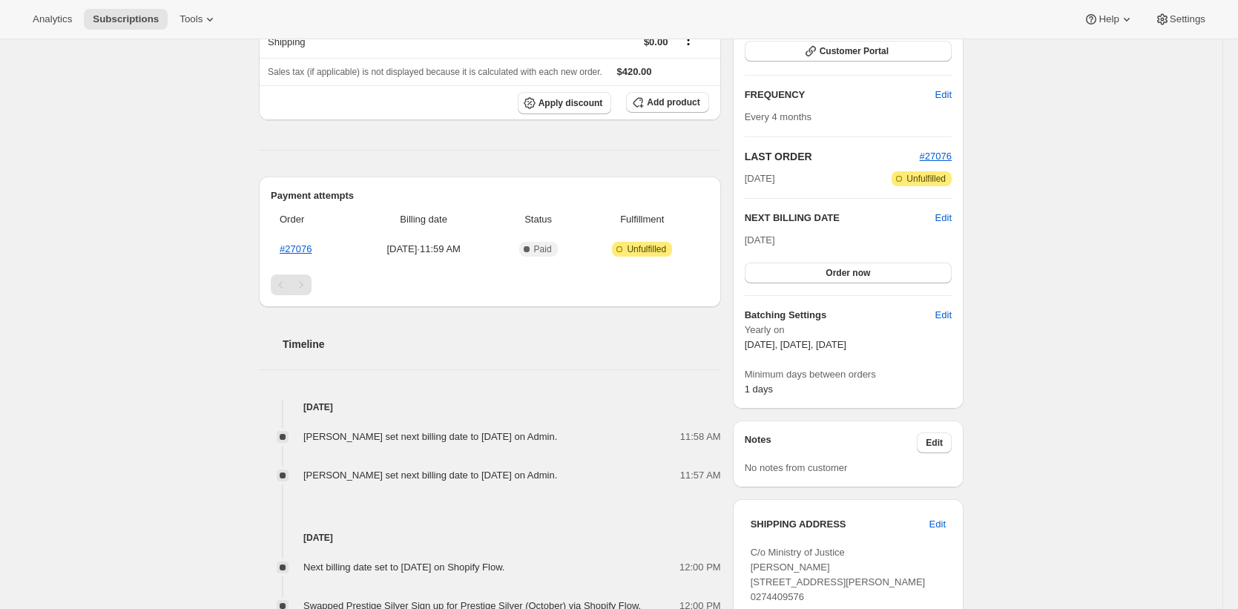
click at [203, 117] on div "Subscription #14363918438. This page is ready Subscription #14363918438 Success…" at bounding box center [611, 293] width 1223 height 1230
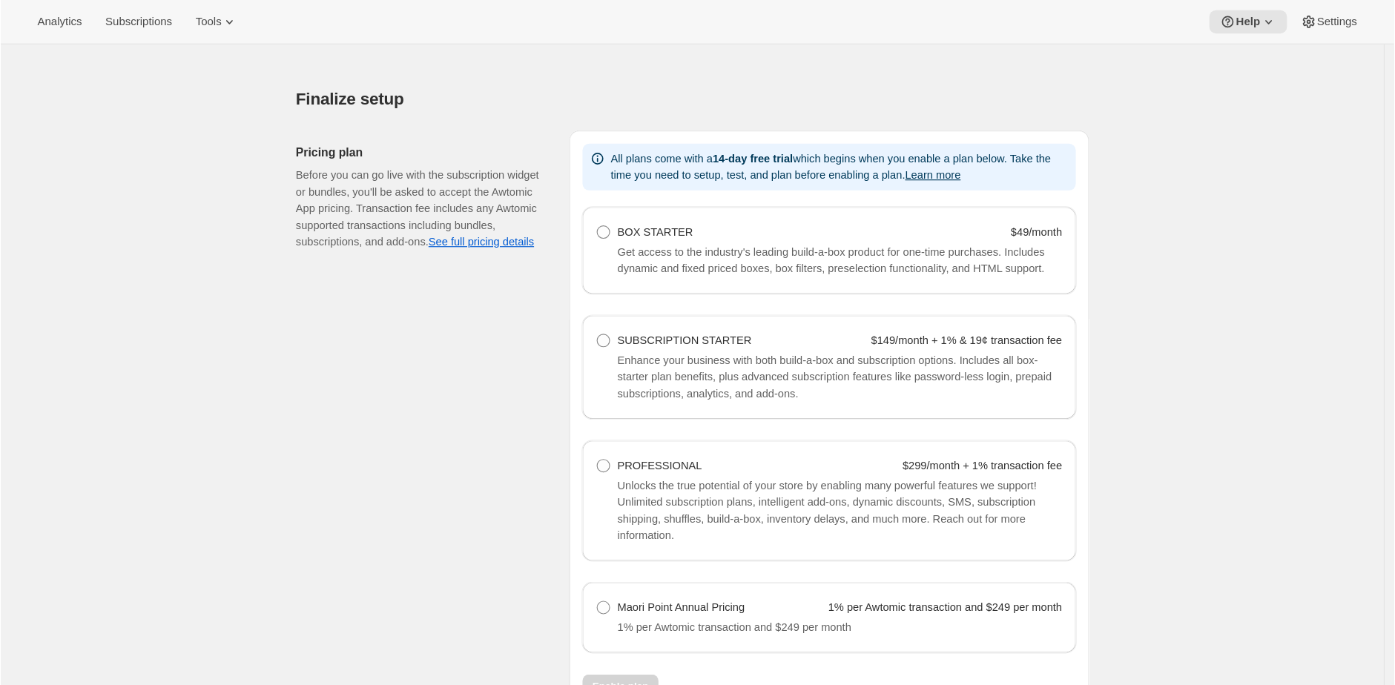
scroll to position [876, 0]
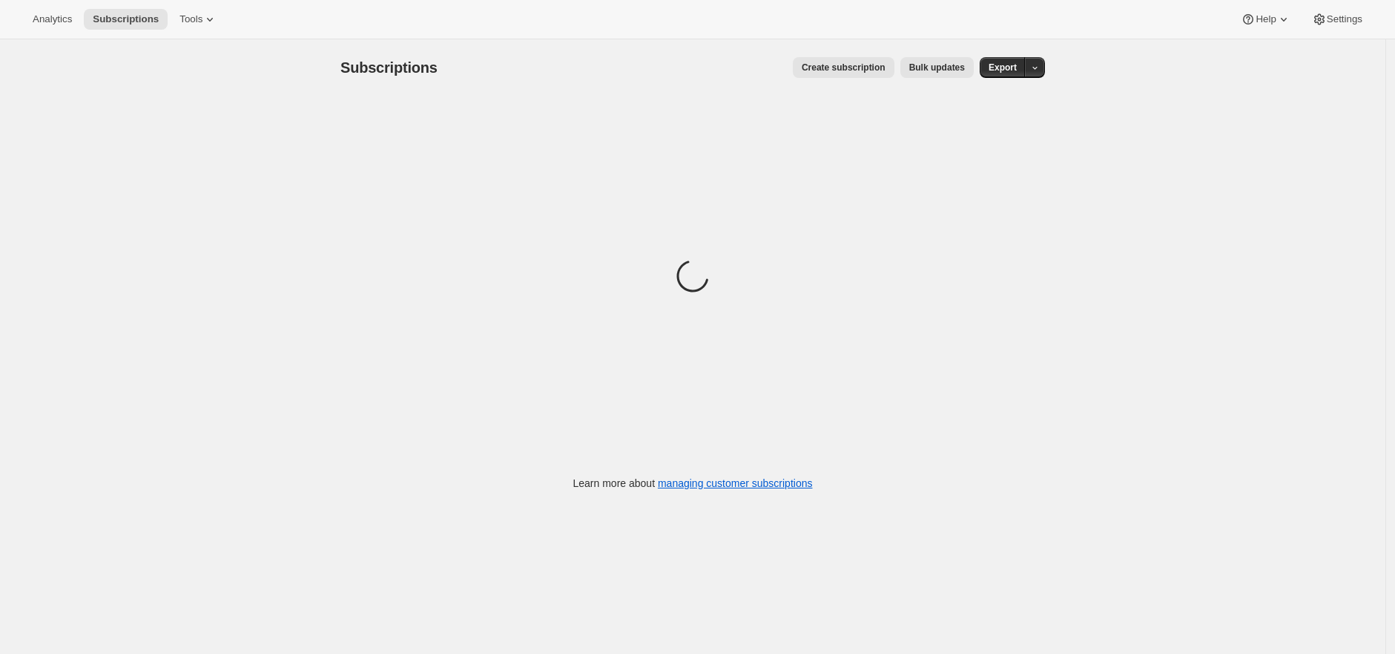
drag, startPoint x: 838, startPoint y: 64, endPoint x: 904, endPoint y: 10, distance: 85.5
click at [904, 10] on div "Analytics Subscriptions Tools Help Settings Skip to content Subscriptions. This…" at bounding box center [697, 346] width 1395 height 693
click at [935, 66] on span "Bulk updates" at bounding box center [938, 68] width 56 height 12
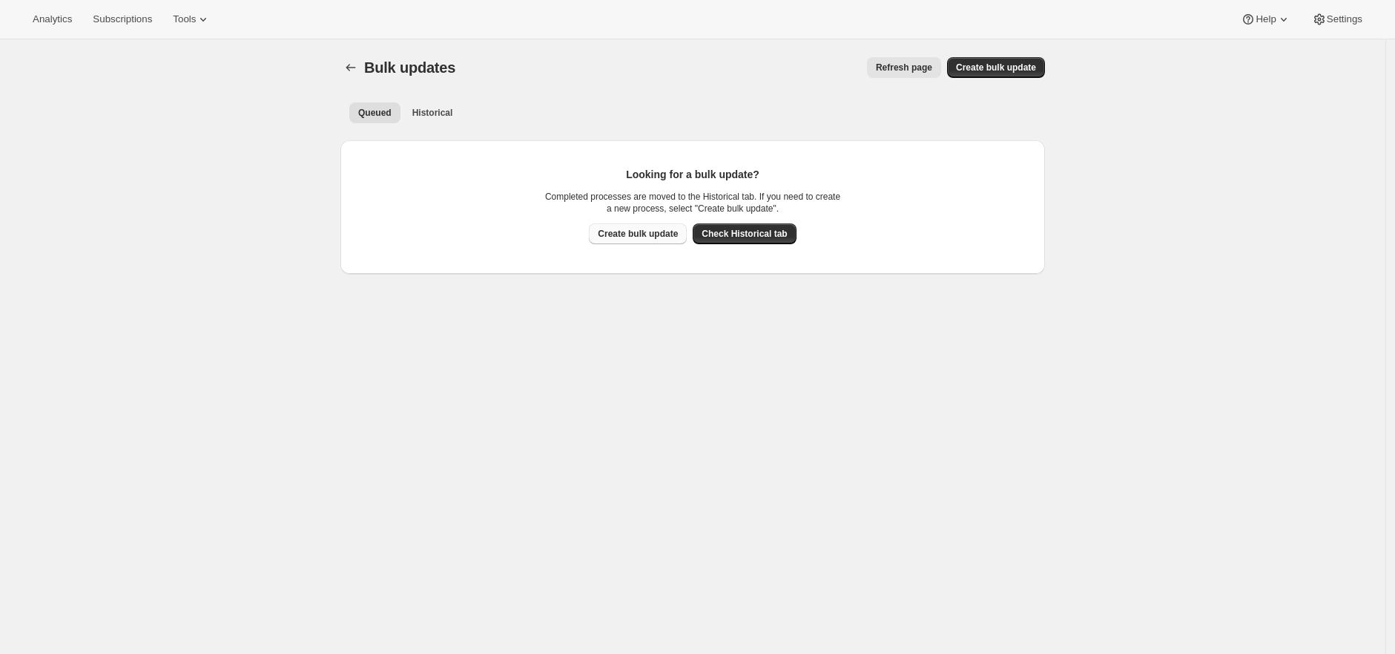
drag, startPoint x: 753, startPoint y: 237, endPoint x: 667, endPoint y: 226, distance: 86.8
click at [667, 226] on div "Create bulk update Check Historical tab" at bounding box center [692, 233] width 207 height 21
click at [660, 238] on span "Create bulk update" at bounding box center [638, 234] width 80 height 12
select select "07"
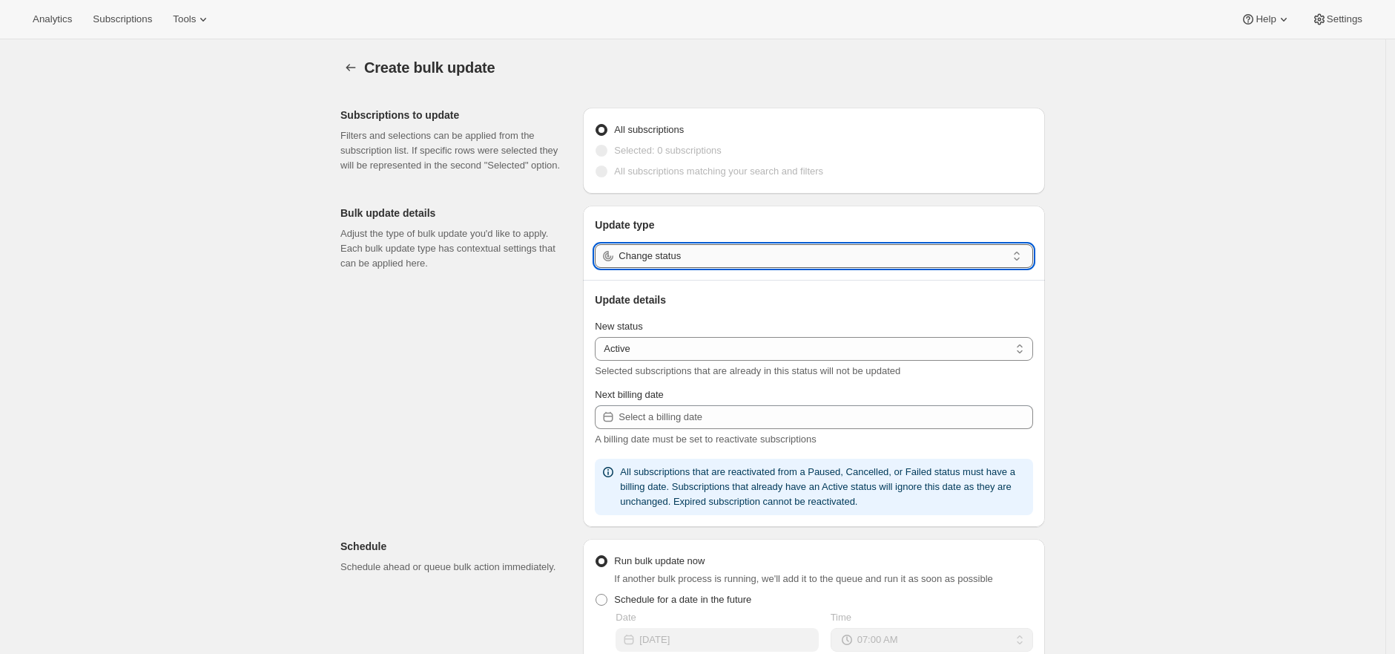
click at [657, 254] on input "Change status" at bounding box center [813, 256] width 388 height 24
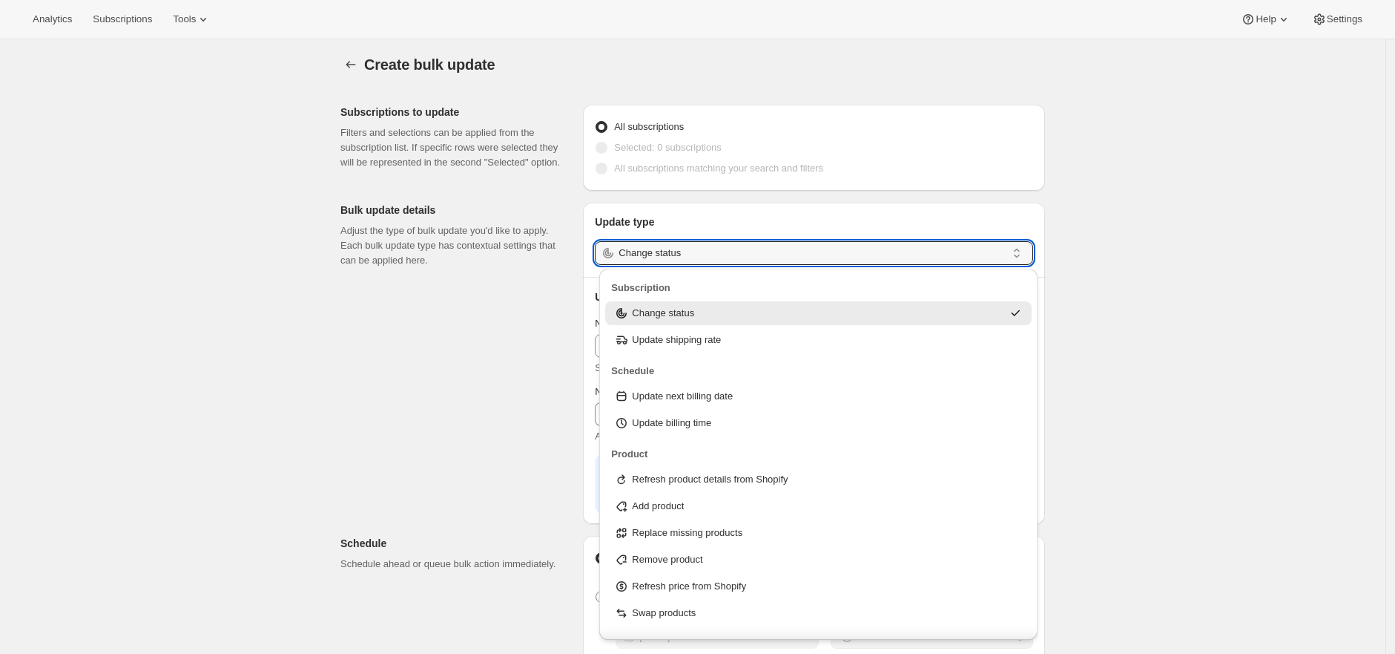
click at [732, 537] on p "Replace missing products" at bounding box center [687, 532] width 111 height 15
type input "Replace missing products"
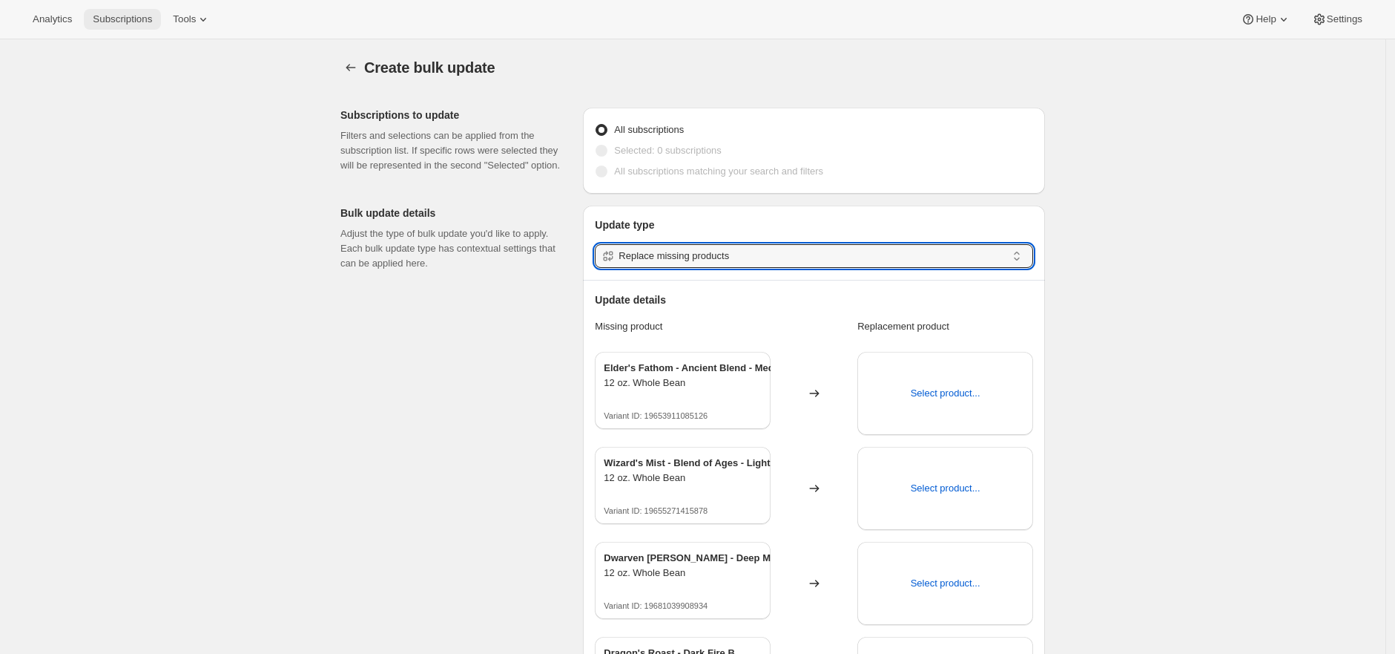
click at [134, 13] on span "Subscriptions" at bounding box center [122, 19] width 59 height 12
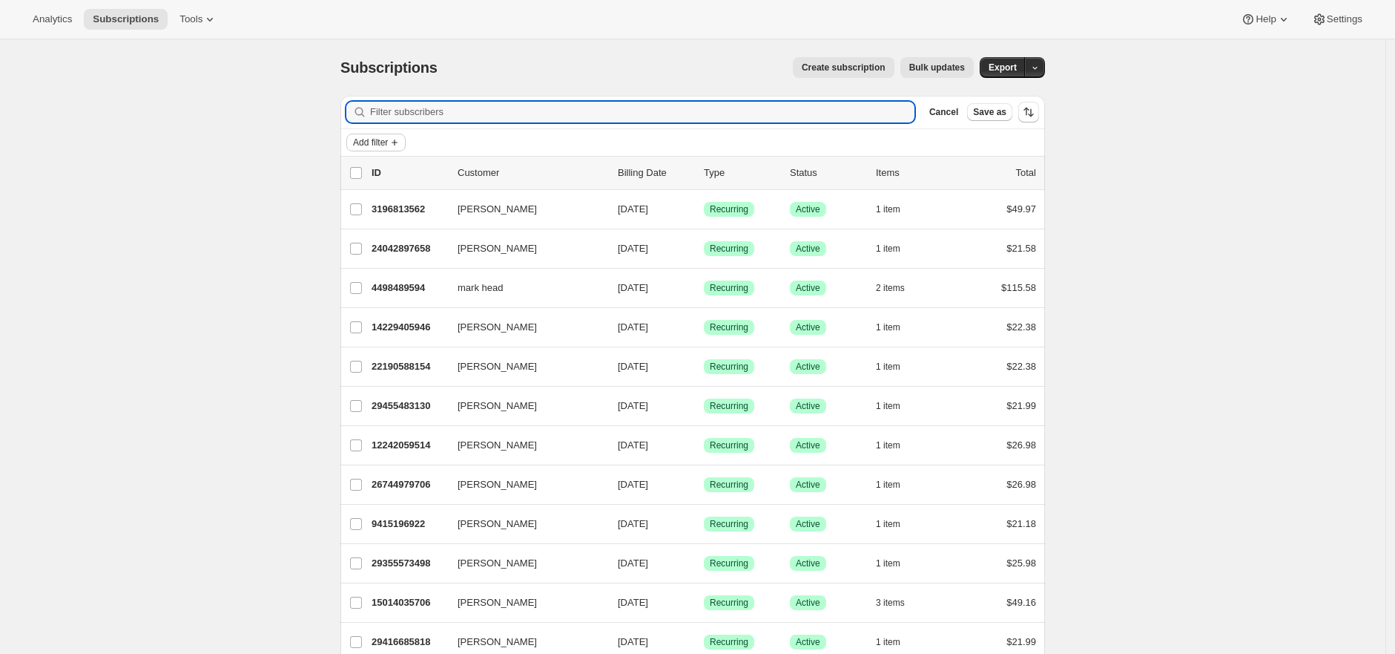
click at [366, 139] on span "Add filter" at bounding box center [370, 143] width 35 height 12
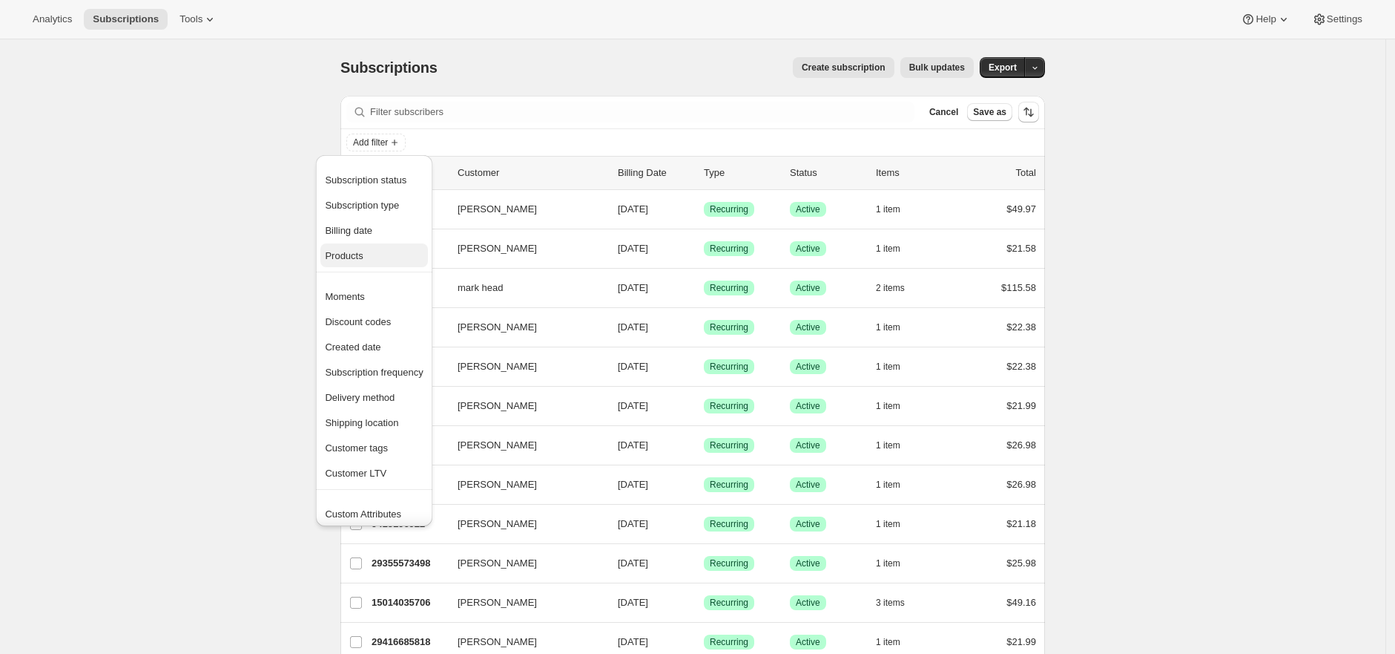
click at [382, 249] on span "Products" at bounding box center [374, 256] width 98 height 15
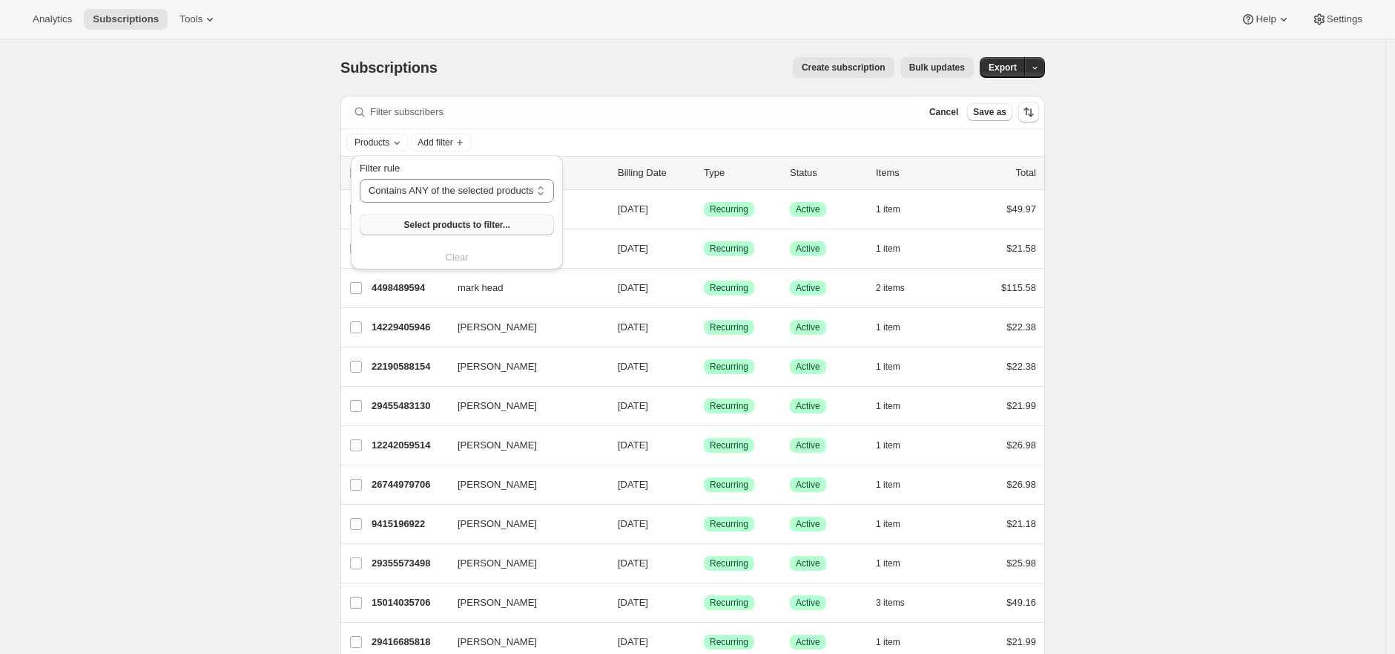
click at [435, 224] on span "Select products to filter..." at bounding box center [457, 225] width 106 height 12
click at [388, 142] on span "Add filter" at bounding box center [370, 143] width 35 height 12
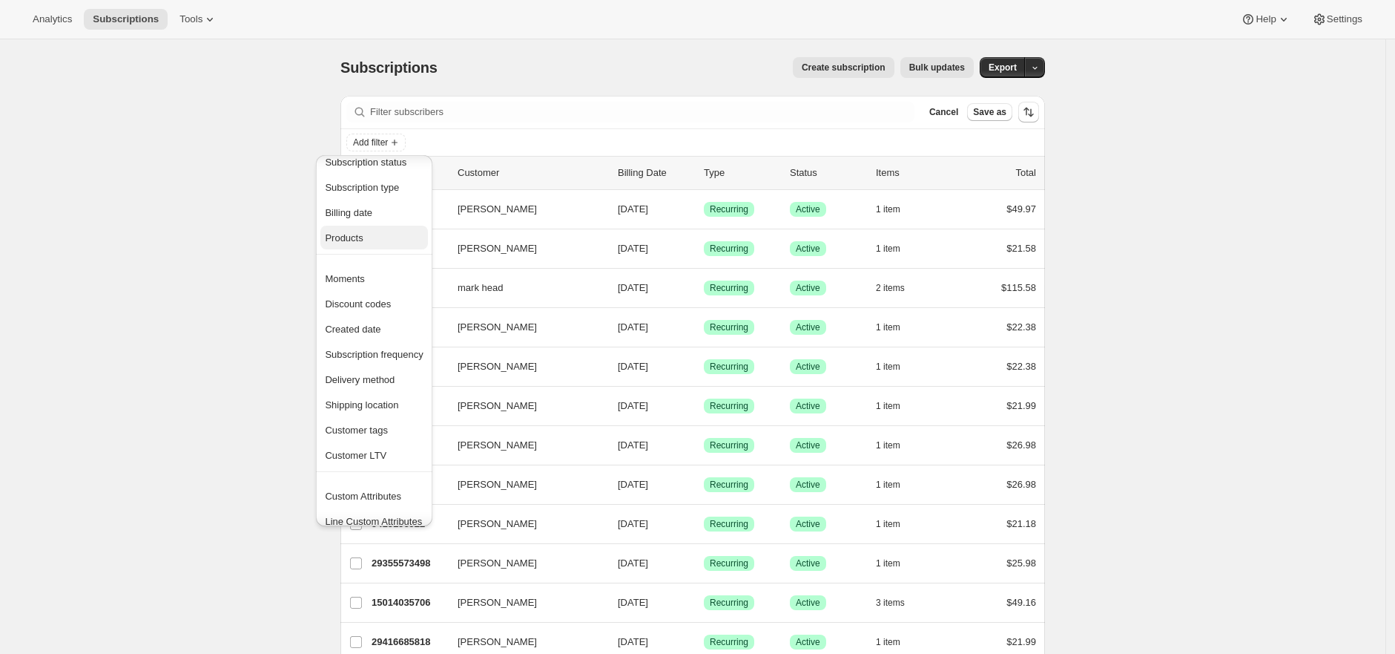
scroll to position [28, 0]
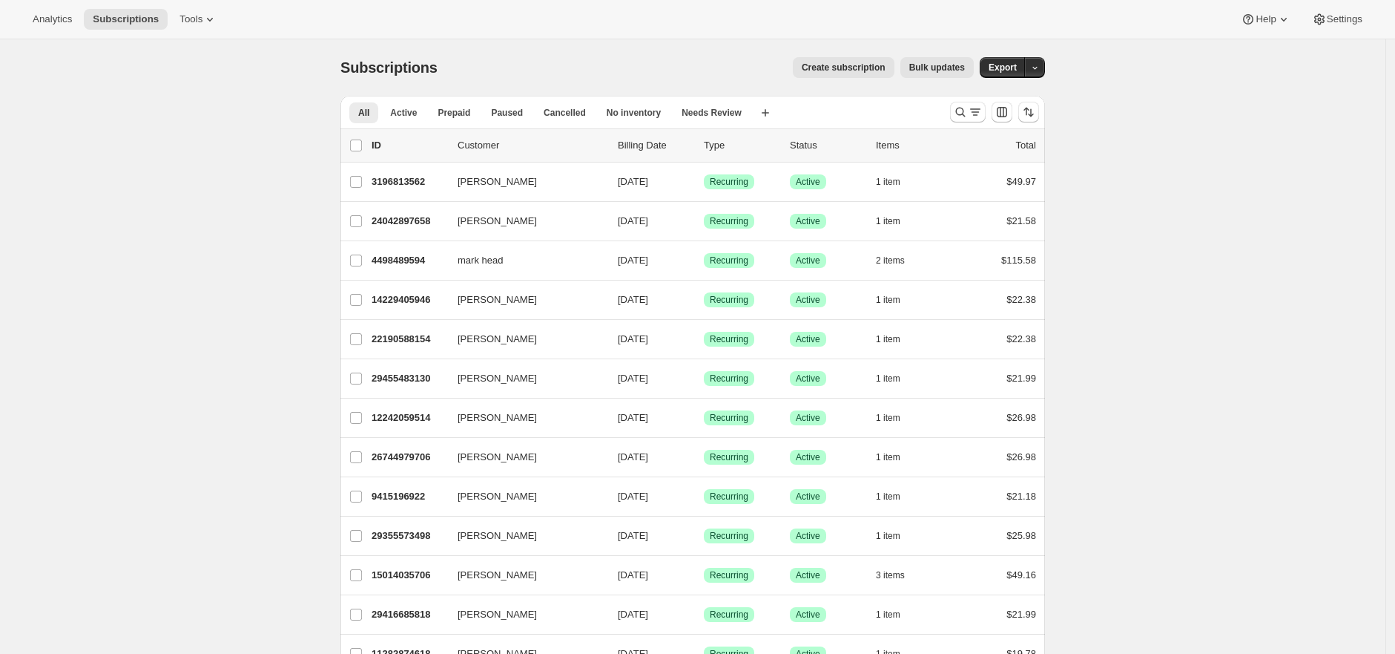
drag, startPoint x: 273, startPoint y: 142, endPoint x: 264, endPoint y: 89, distance: 54.2
click at [547, 70] on div "Create subscription Bulk updates" at bounding box center [715, 67] width 519 height 21
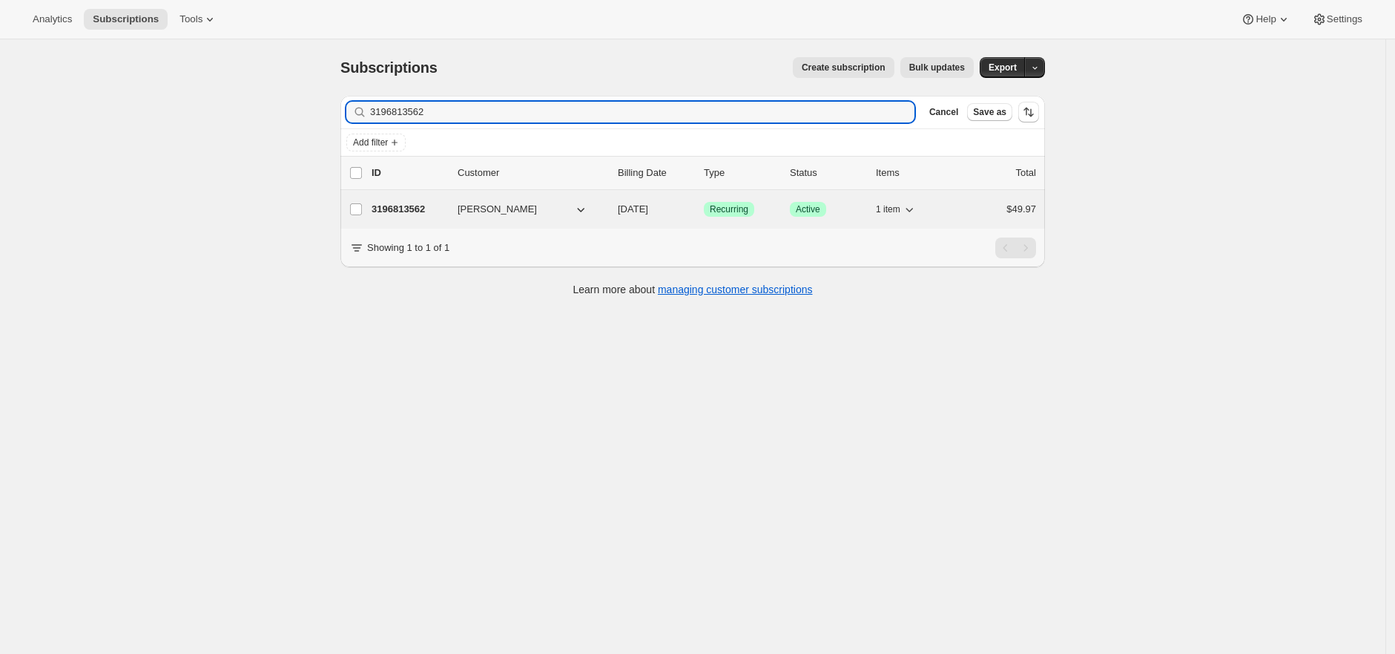
type input "3196813562"
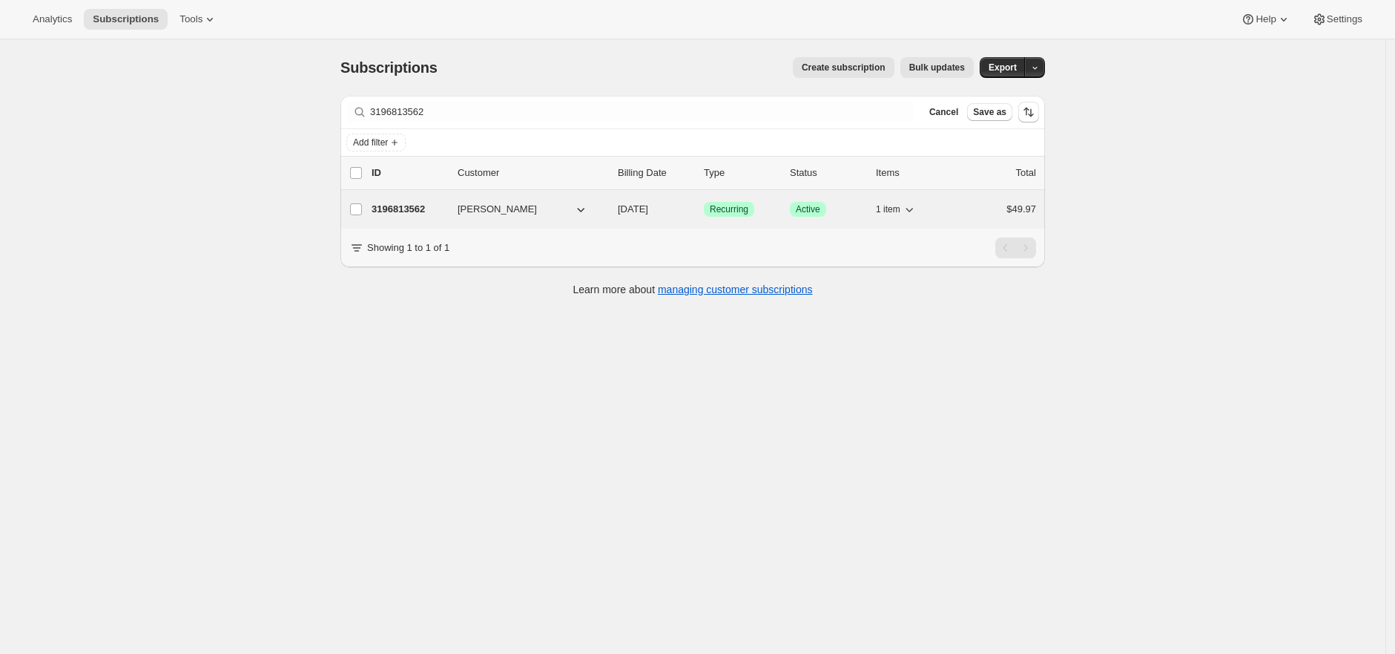
click at [393, 205] on p "3196813562" at bounding box center [409, 209] width 74 height 15
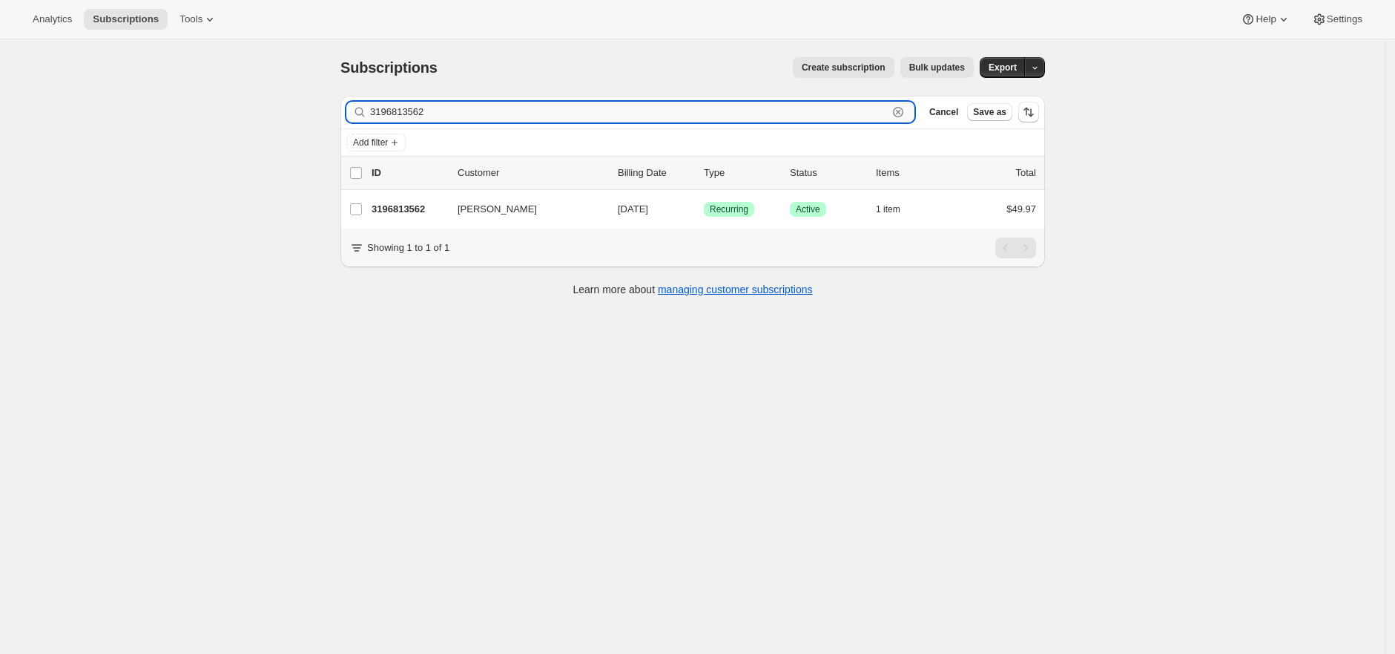
click at [461, 111] on input "3196813562" at bounding box center [629, 112] width 518 height 21
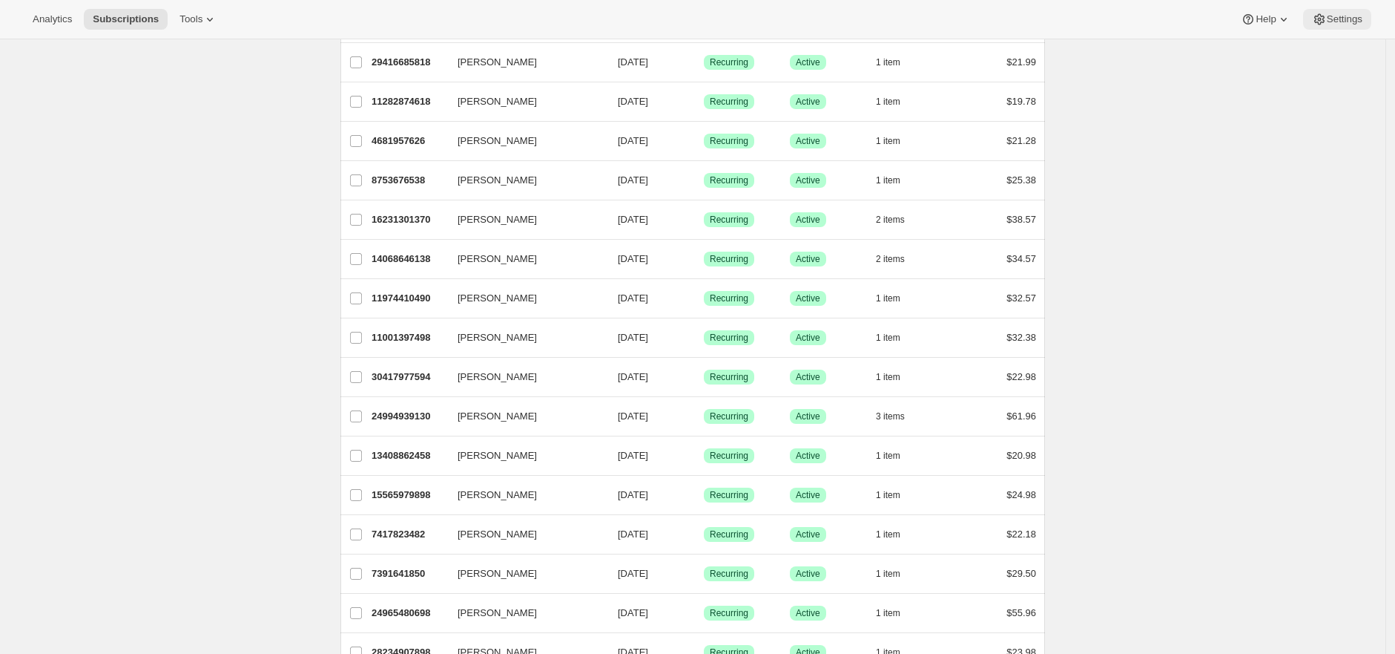
scroll to position [725, 0]
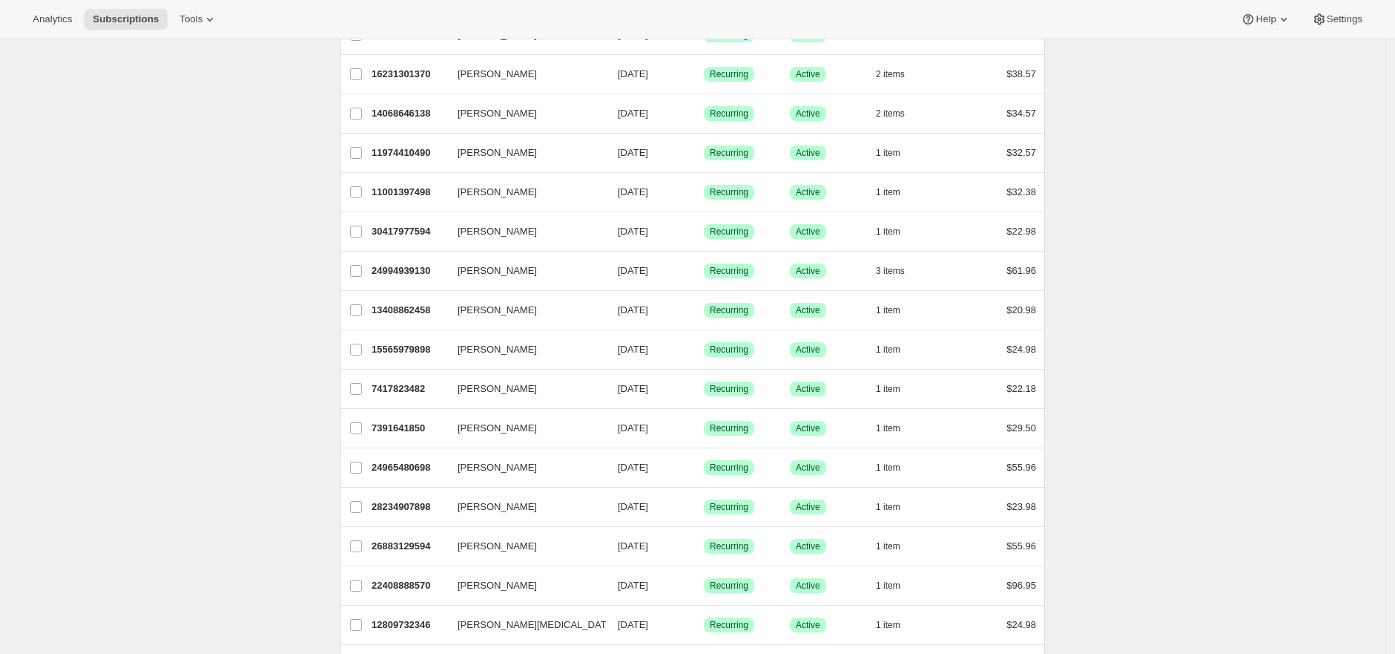
click at [1362, 4] on div "Analytics Subscriptions Tools Help Settings" at bounding box center [697, 19] width 1395 height 39
click at [1351, 17] on span "Settings" at bounding box center [1345, 19] width 36 height 12
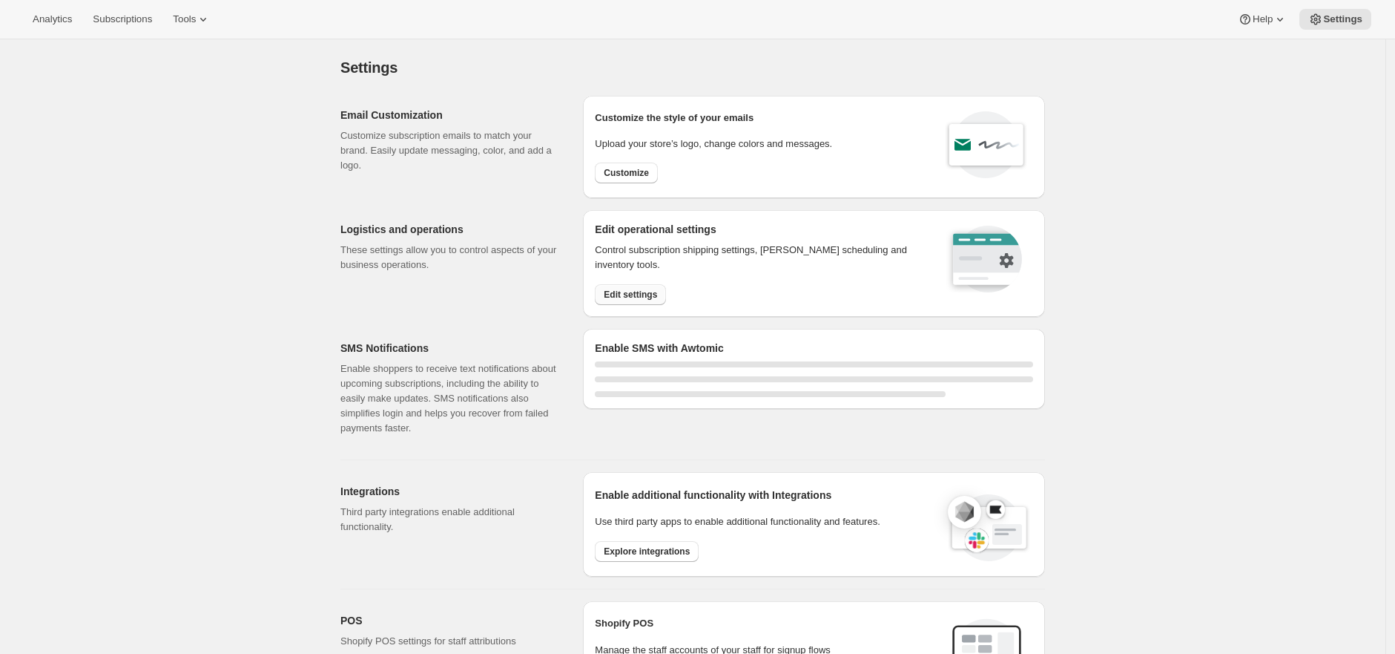
click at [650, 289] on span "Edit settings" at bounding box center [630, 295] width 53 height 12
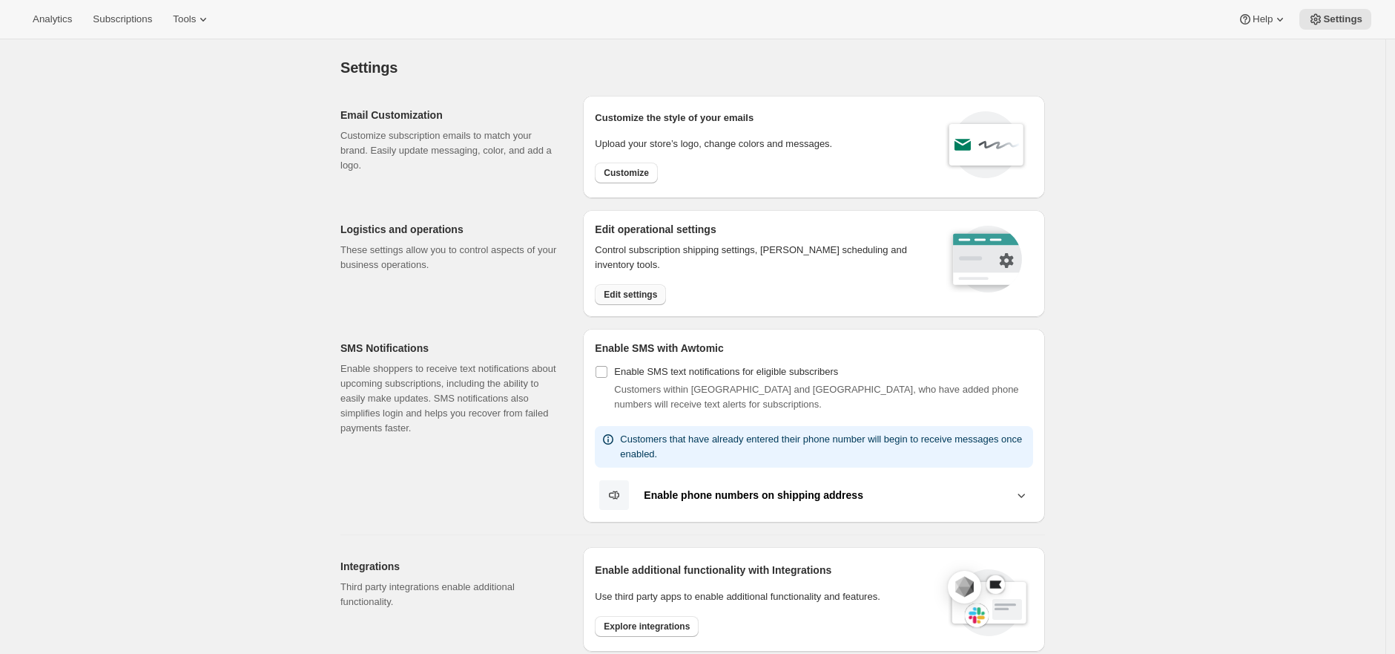
click at [654, 293] on span "Edit settings" at bounding box center [630, 295] width 53 height 12
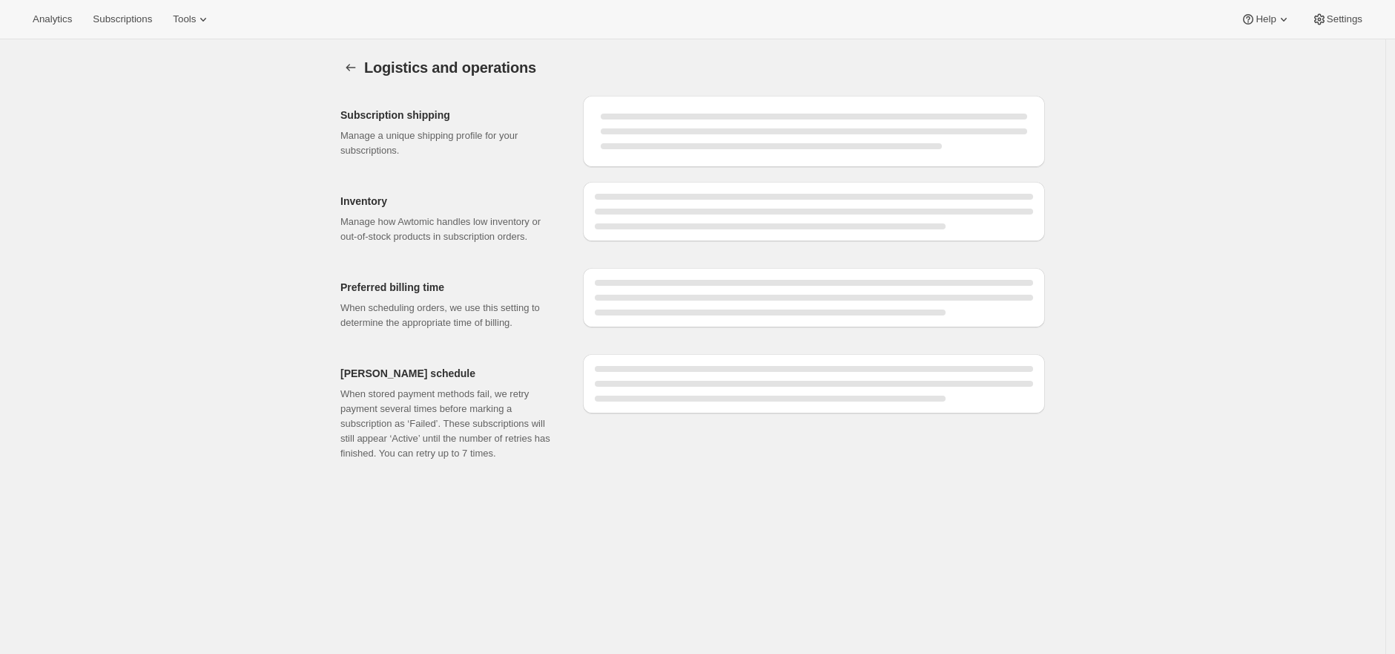
select select "02:00"
select select "DAY"
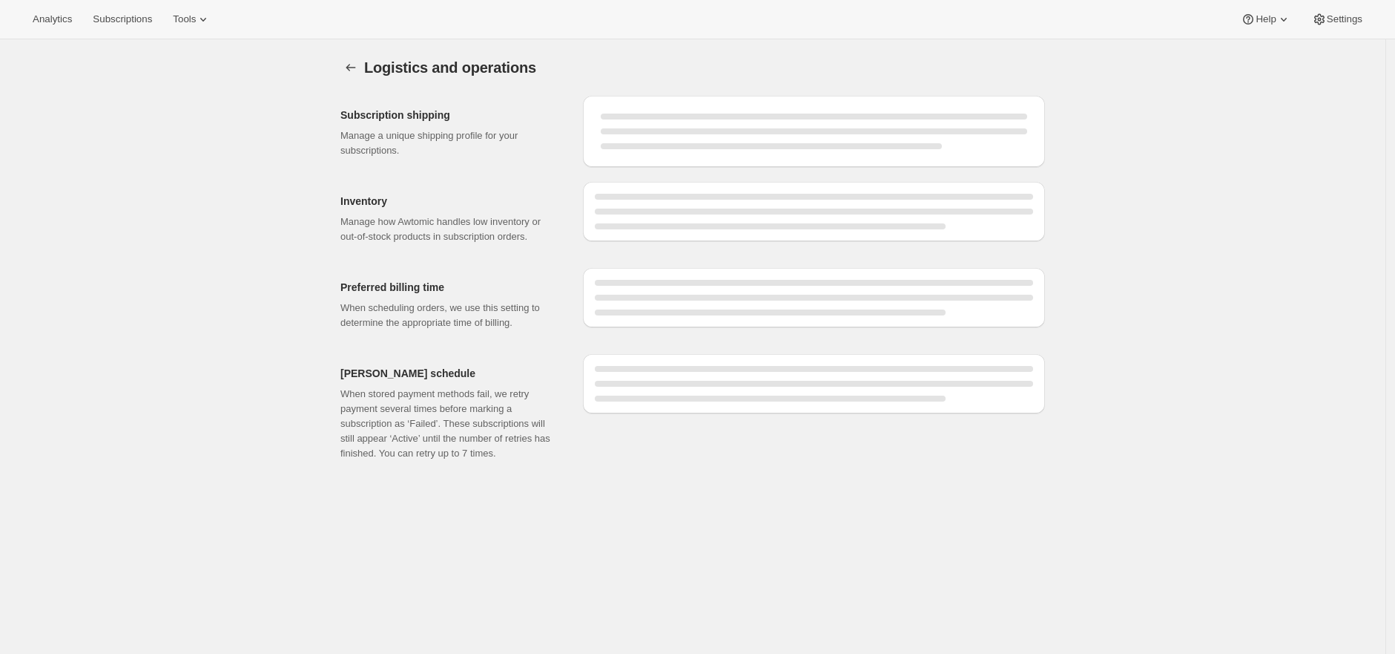
select select "DAY"
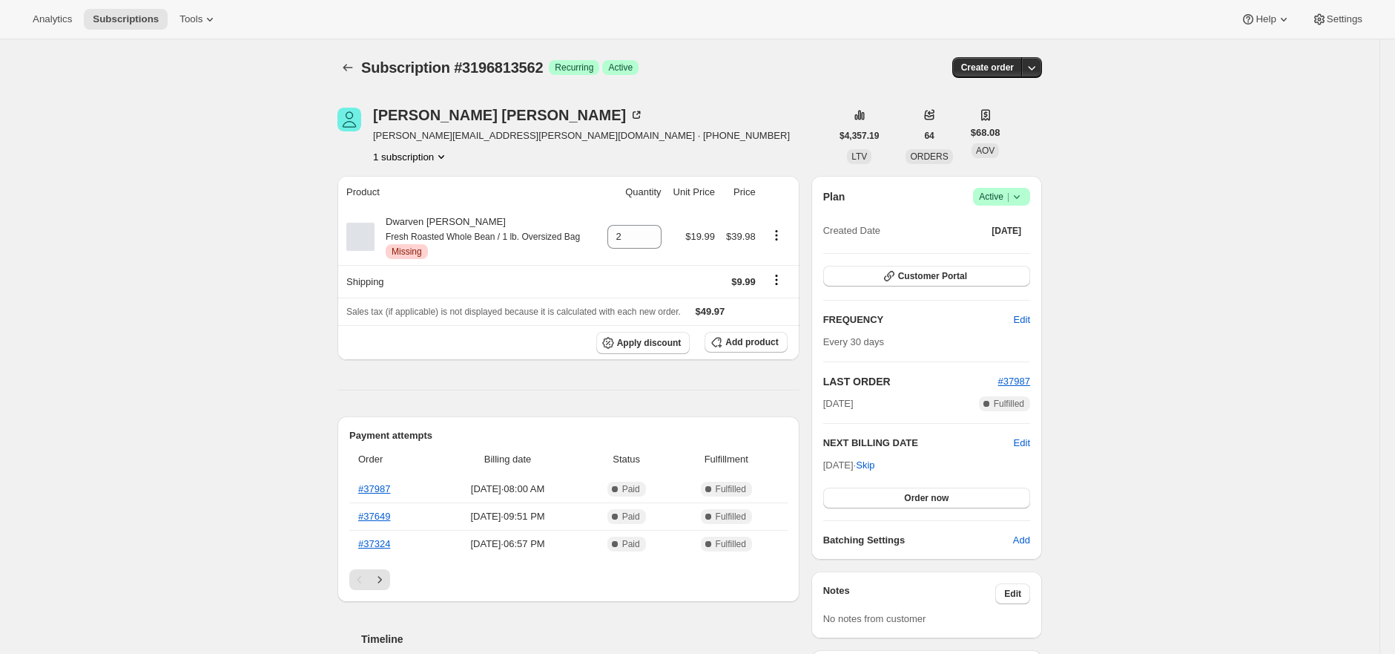
click at [783, 237] on icon "Product actions" at bounding box center [776, 235] width 15 height 15
click at [743, 337] on span "Add product" at bounding box center [752, 342] width 53 height 12
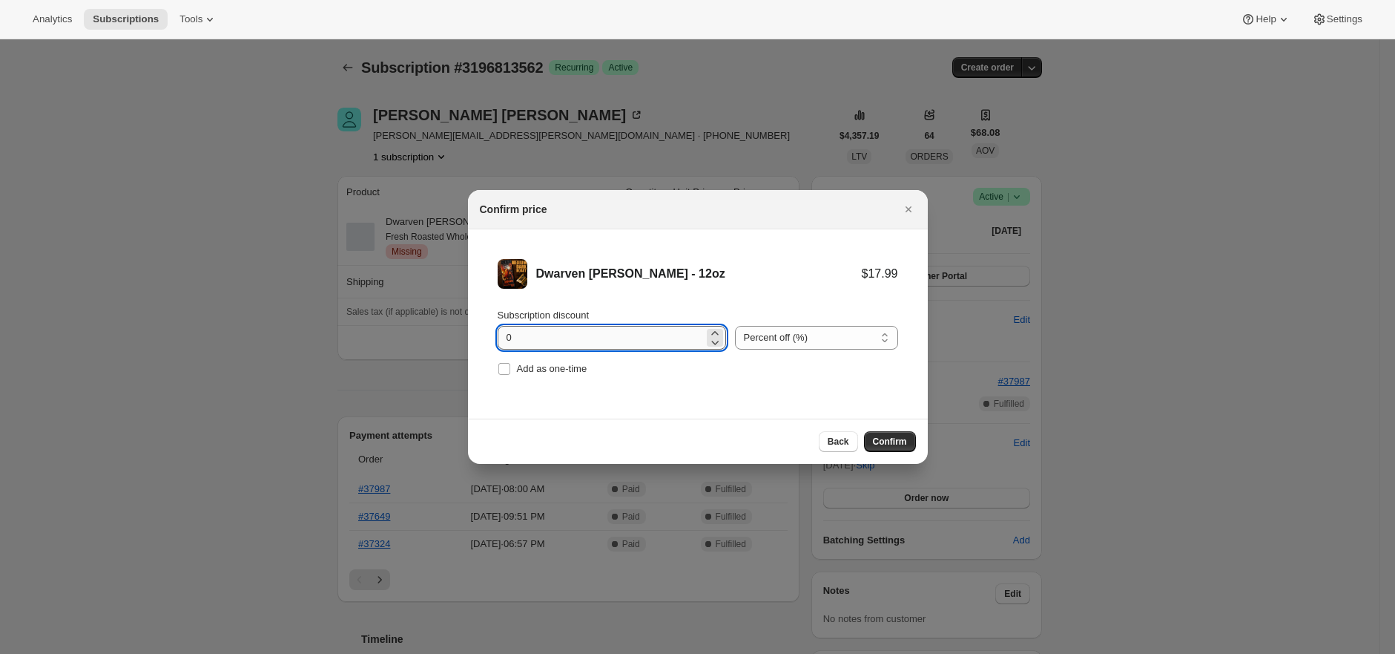
click at [620, 346] on input "0" at bounding box center [601, 338] width 206 height 24
type input "10"
click at [894, 438] on span "Confirm" at bounding box center [890, 441] width 34 height 12
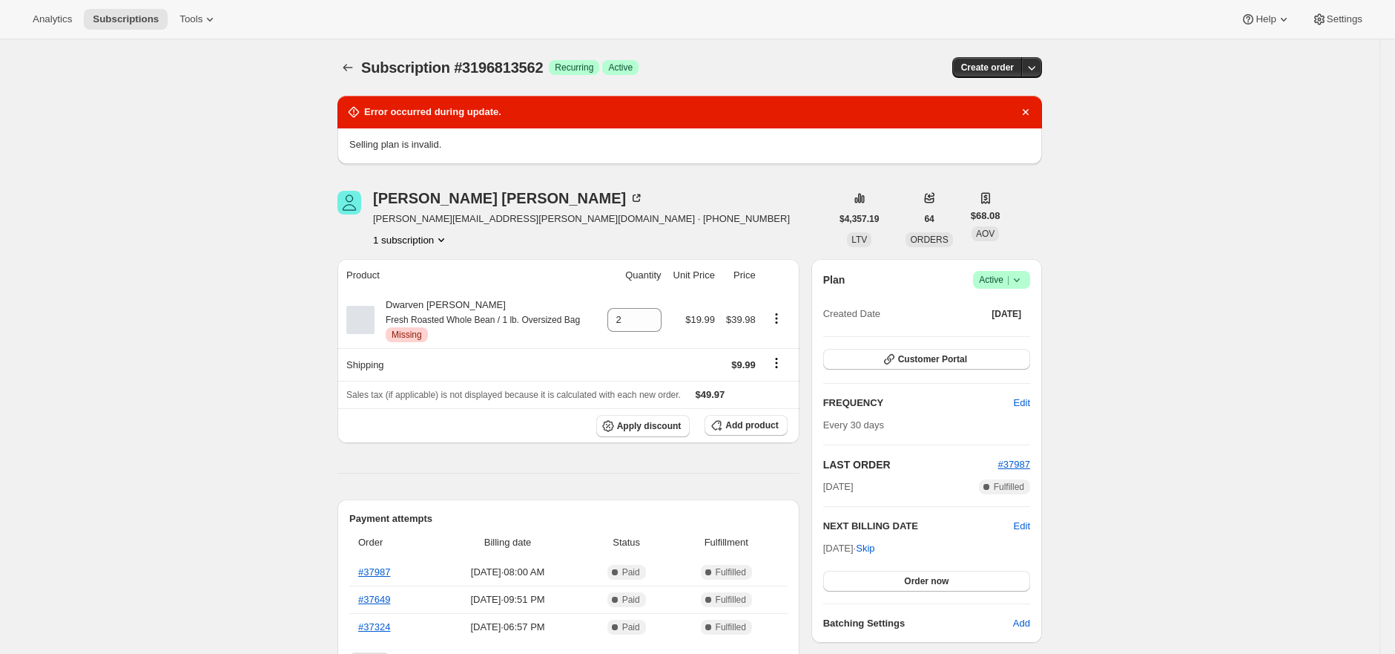
click at [450, 64] on span "Subscription #3196813562" at bounding box center [452, 67] width 182 height 16
click at [516, 65] on span "Subscription #3196813562" at bounding box center [452, 67] width 182 height 16
copy span "3196813562"
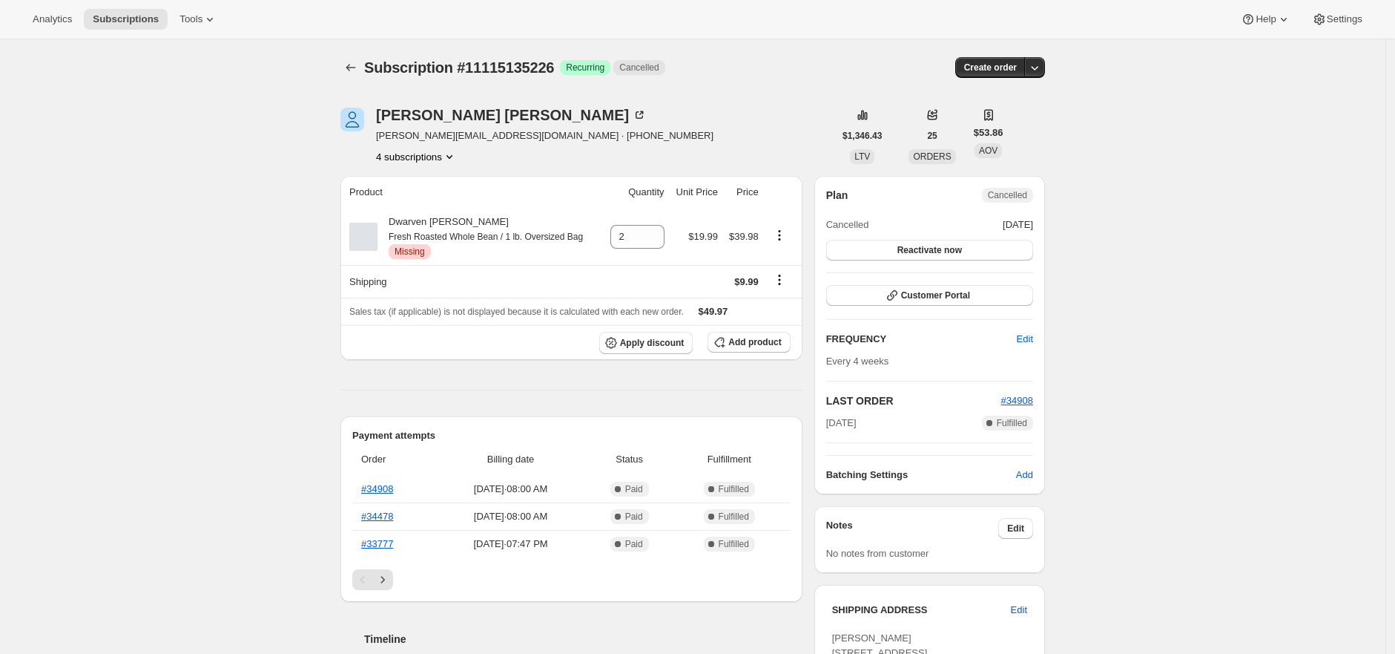
click at [520, 61] on span "Subscription #11115135226" at bounding box center [459, 67] width 190 height 16
copy span "11115135226"
click at [749, 344] on span "Add product" at bounding box center [755, 342] width 53 height 12
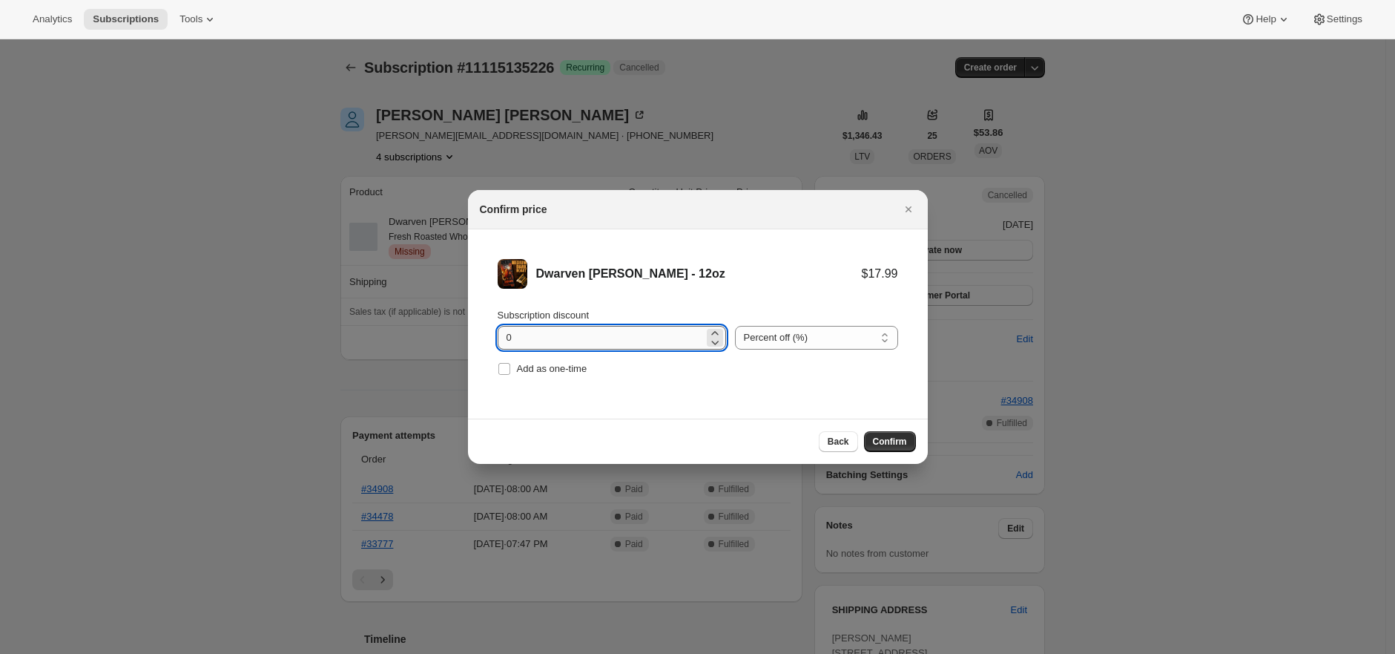
click at [552, 336] on input "0" at bounding box center [601, 338] width 206 height 24
type input "10"
click at [892, 443] on span "Confirm" at bounding box center [890, 441] width 34 height 12
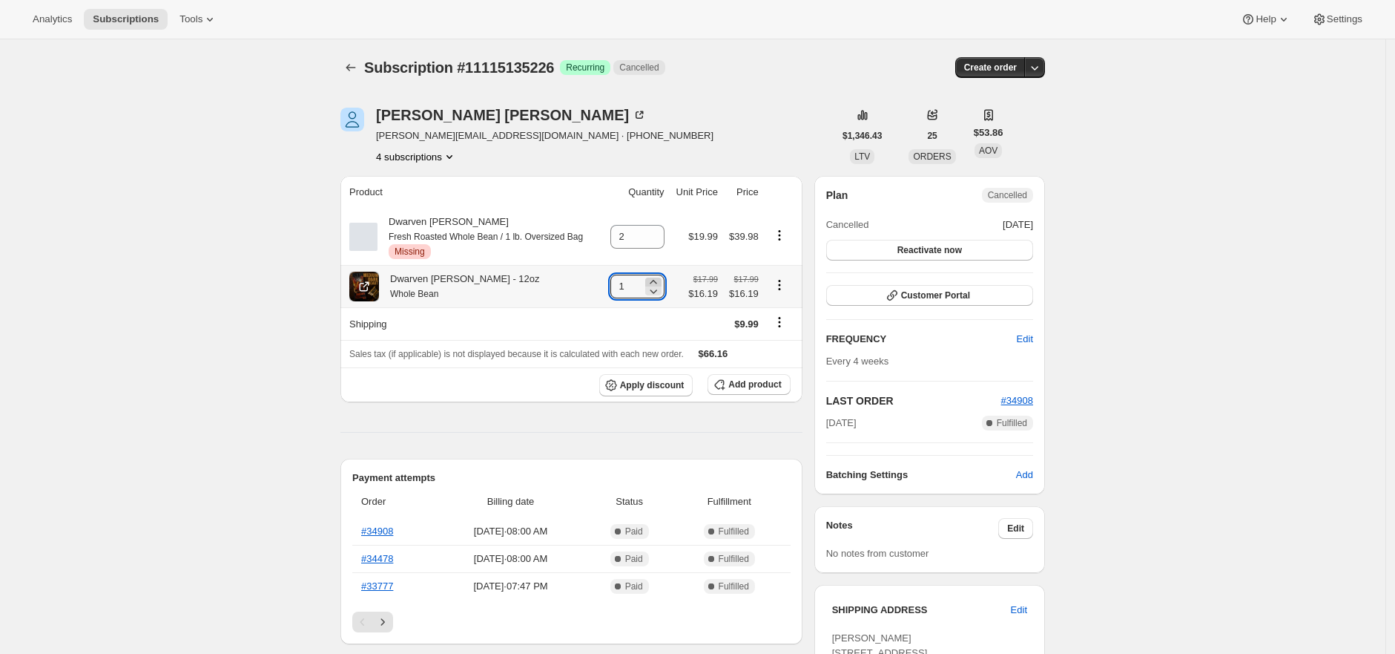
click at [657, 278] on icon at bounding box center [653, 281] width 15 height 15
type input "2"
click at [784, 232] on icon "Product actions" at bounding box center [779, 235] width 15 height 15
click at [791, 270] on span "Remove" at bounding box center [785, 263] width 36 height 15
type input "0"
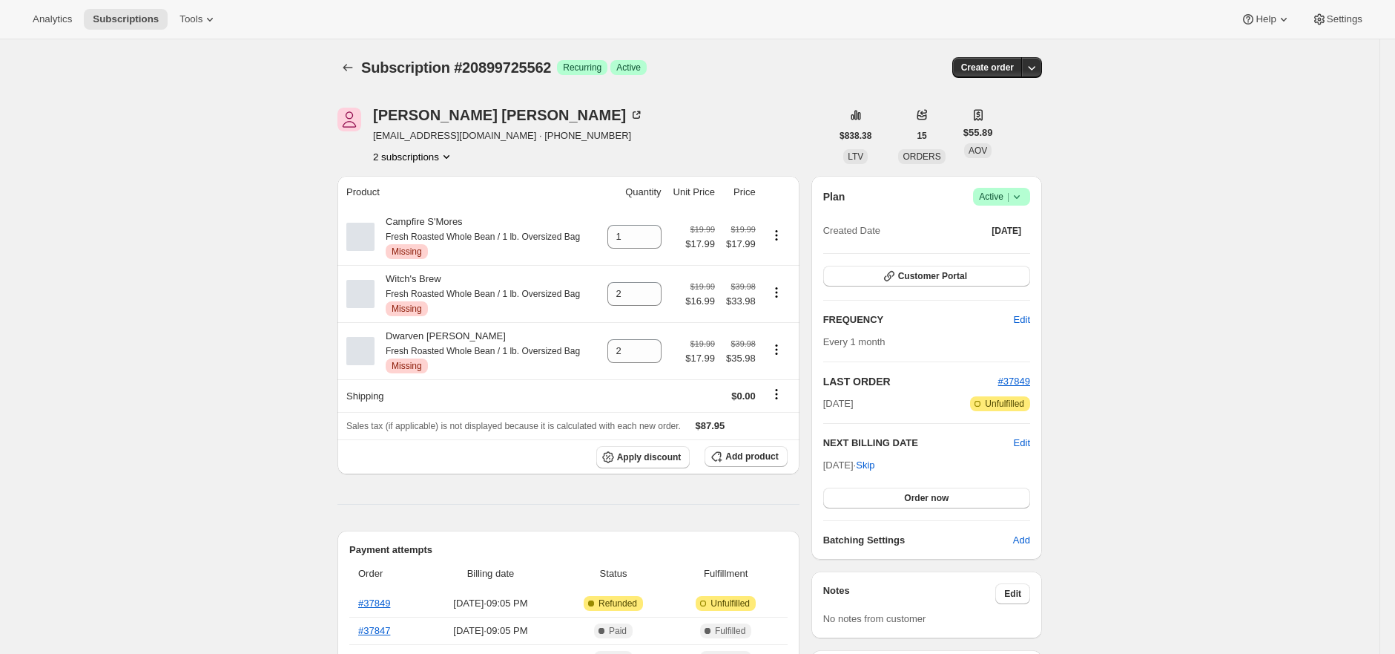
click at [517, 60] on span "Subscription #20899725562" at bounding box center [456, 67] width 190 height 16
copy span "20899725562"
click at [739, 459] on span "Add product" at bounding box center [752, 456] width 53 height 12
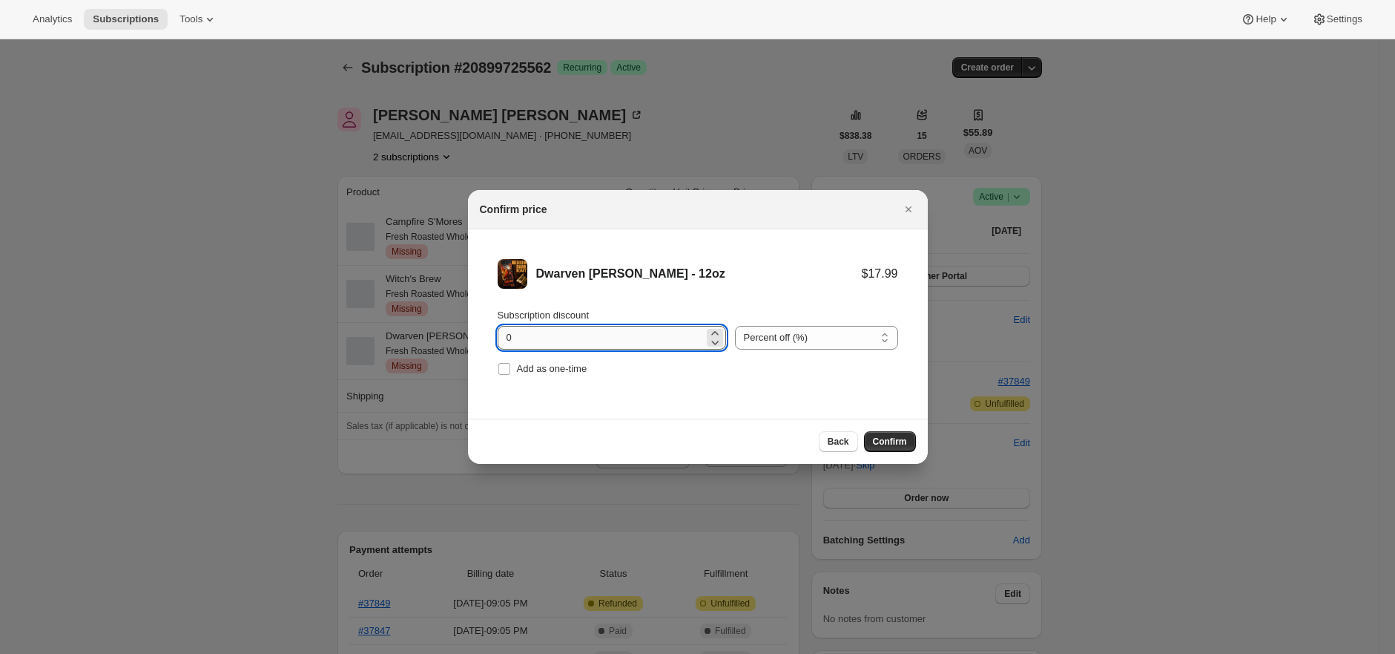
click at [562, 338] on input "0" at bounding box center [601, 338] width 206 height 24
type input "10"
click at [864, 431] on button "Confirm" at bounding box center [890, 441] width 52 height 21
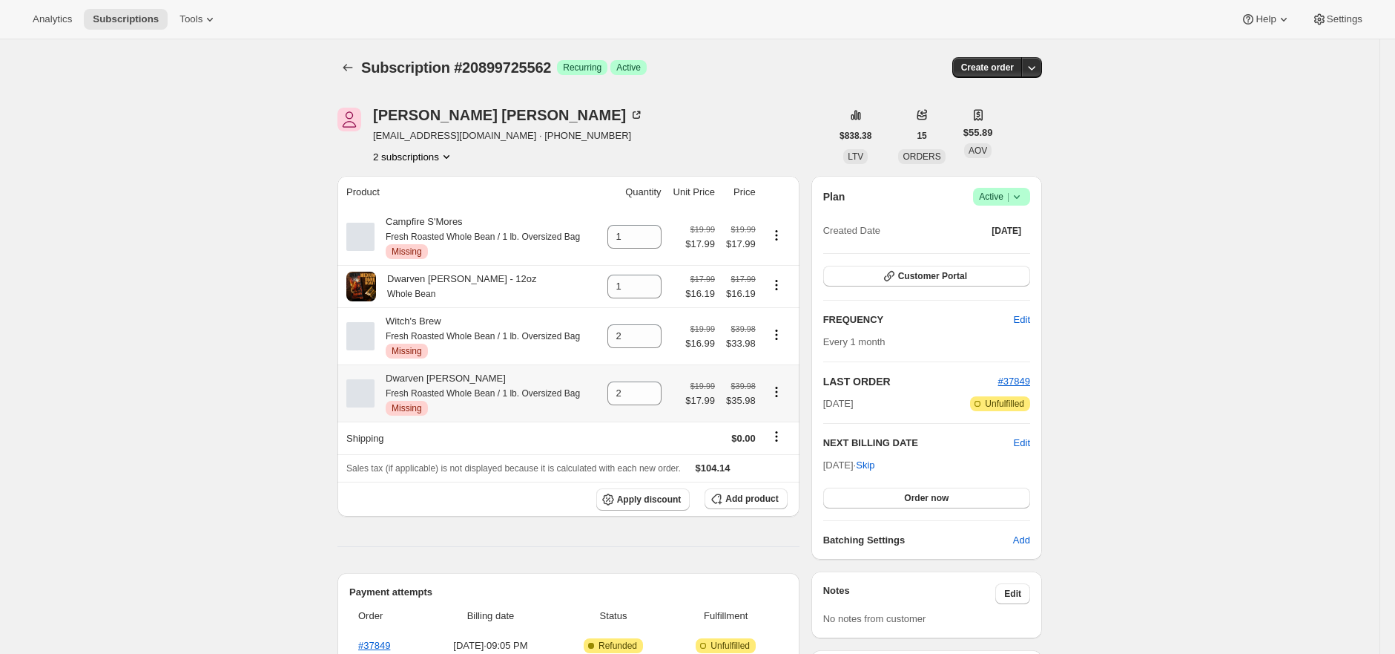
click at [784, 392] on icon "Product actions" at bounding box center [776, 391] width 15 height 15
click at [788, 418] on span "Remove" at bounding box center [782, 420] width 36 height 11
type input "0"
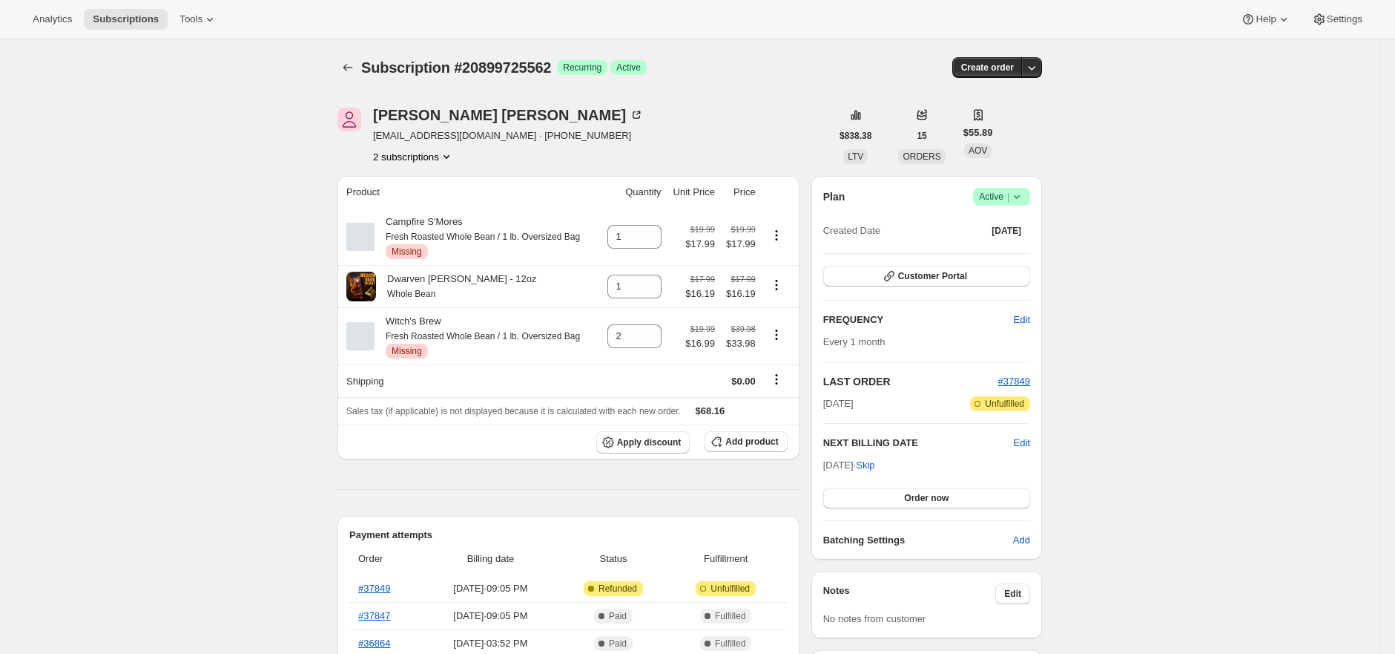
click at [657, 282] on icon at bounding box center [650, 281] width 15 height 15
type input "2"
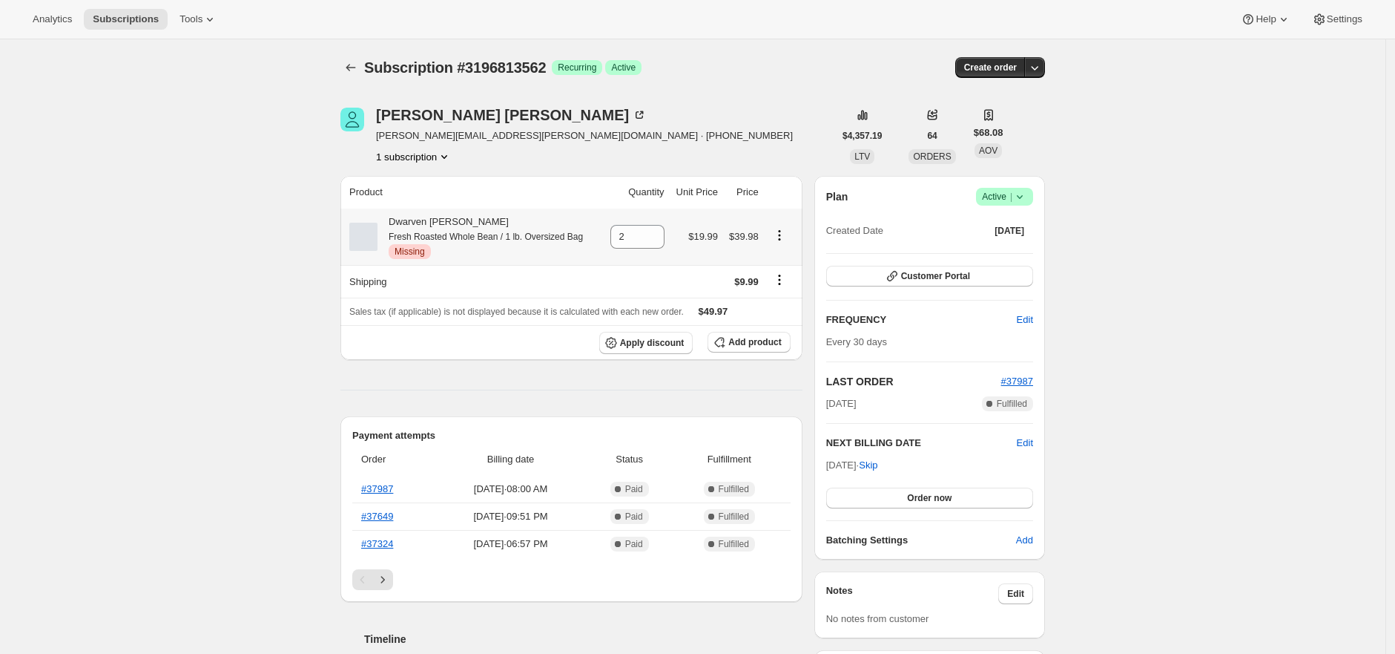
click at [780, 239] on icon "Product actions" at bounding box center [779, 235] width 15 height 15
click at [784, 236] on icon "Product actions" at bounding box center [779, 235] width 15 height 15
click at [773, 353] on th "Apply discount Add product" at bounding box center [572, 342] width 462 height 35
click at [772, 341] on span "Add product" at bounding box center [755, 342] width 53 height 12
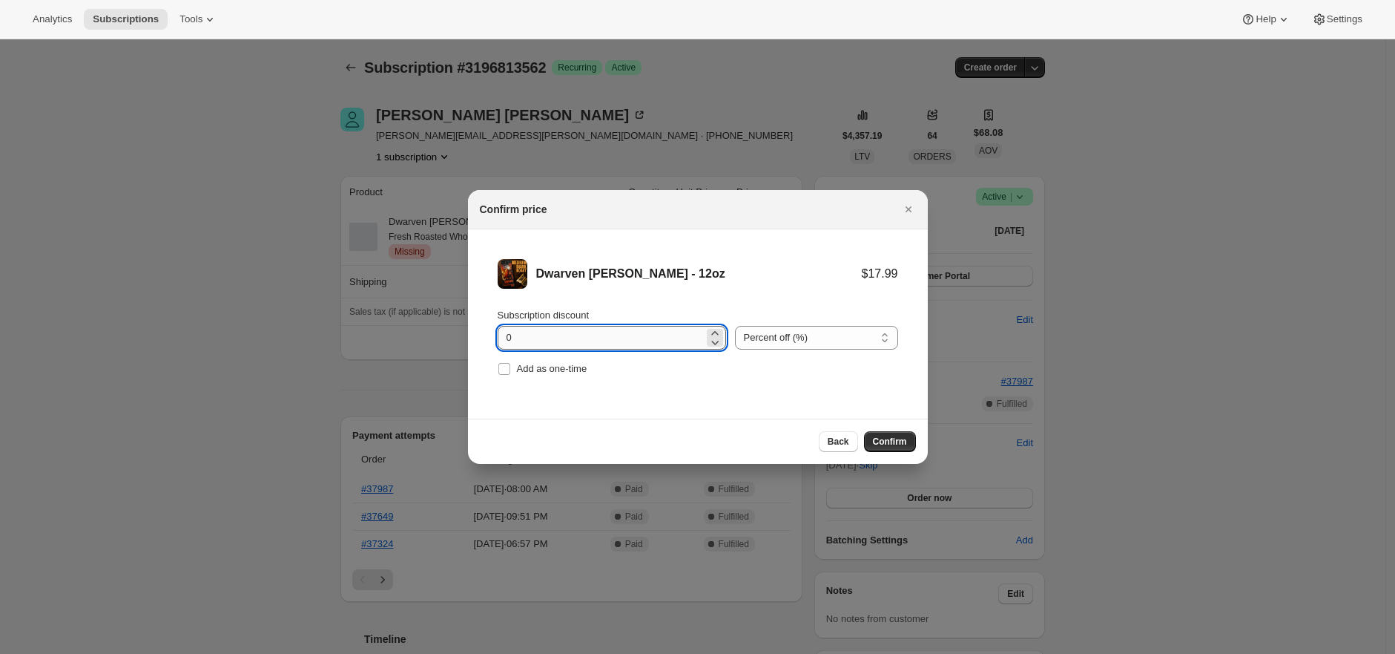
click at [571, 338] on input "0" at bounding box center [601, 338] width 206 height 24
type input "10"
click at [864, 431] on button "Confirm" at bounding box center [890, 441] width 52 height 21
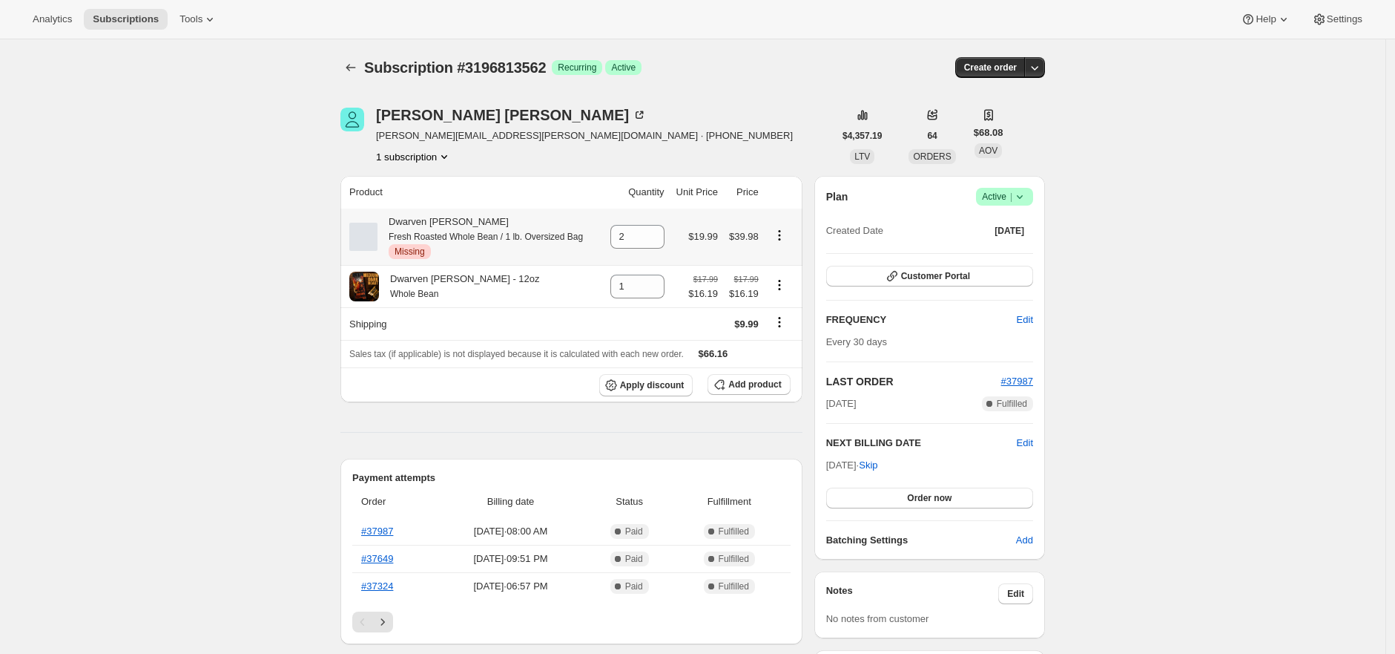
click at [786, 234] on icon "Product actions" at bounding box center [779, 235] width 15 height 15
click at [788, 269] on span "Remove" at bounding box center [785, 262] width 36 height 11
type input "0"
